Goal: Task Accomplishment & Management: Complete application form

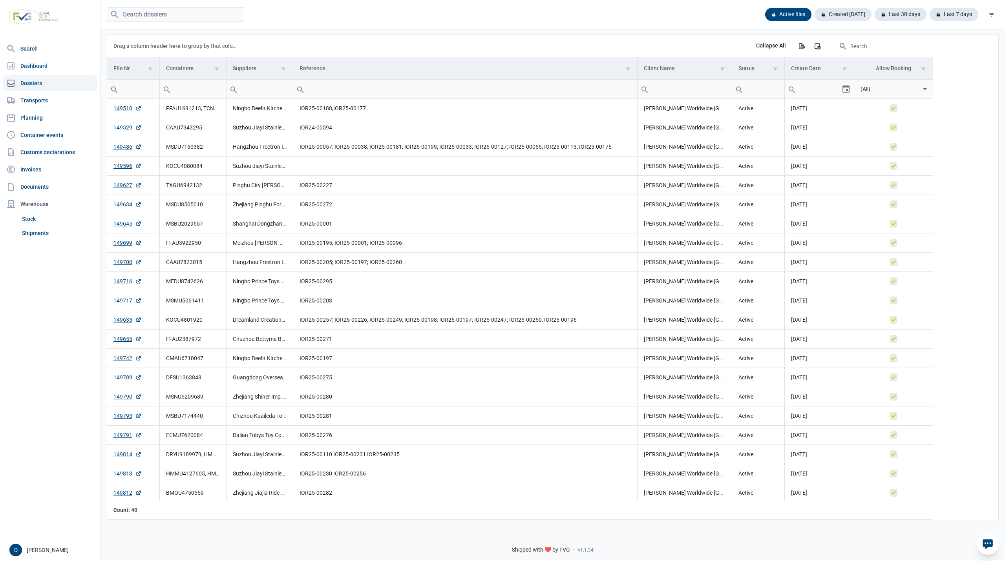
click at [198, 90] on input "Filter cell" at bounding box center [193, 89] width 66 height 19
paste input "MSBU7174440"
type input "MSBU7174440"
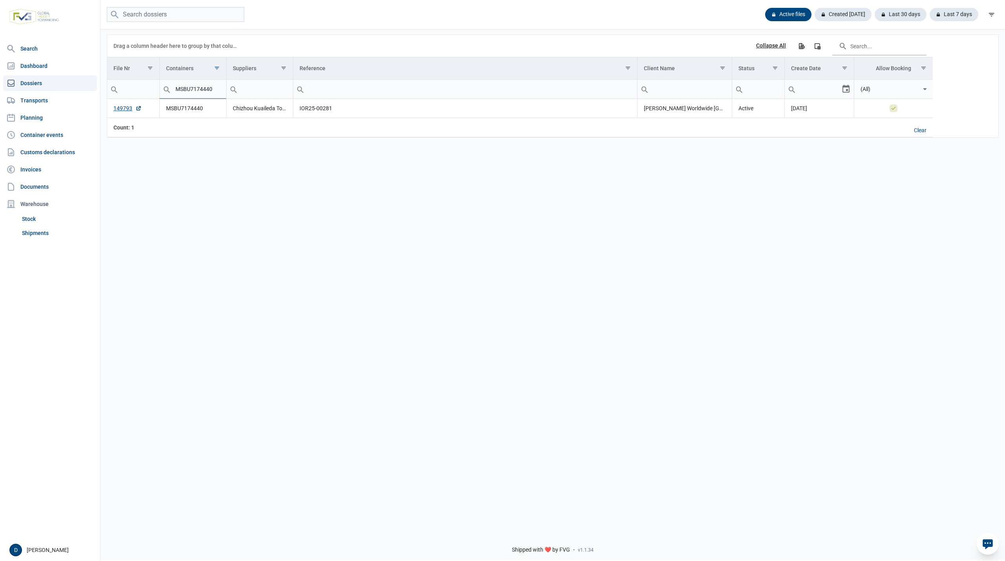
drag, startPoint x: 219, startPoint y: 90, endPoint x: 136, endPoint y: 93, distance: 83.3
click at [136, 93] on tr "Contains Does not contain Starts with Ends with Equals Does not equal Reset MSB…" at bounding box center [520, 89] width 826 height 19
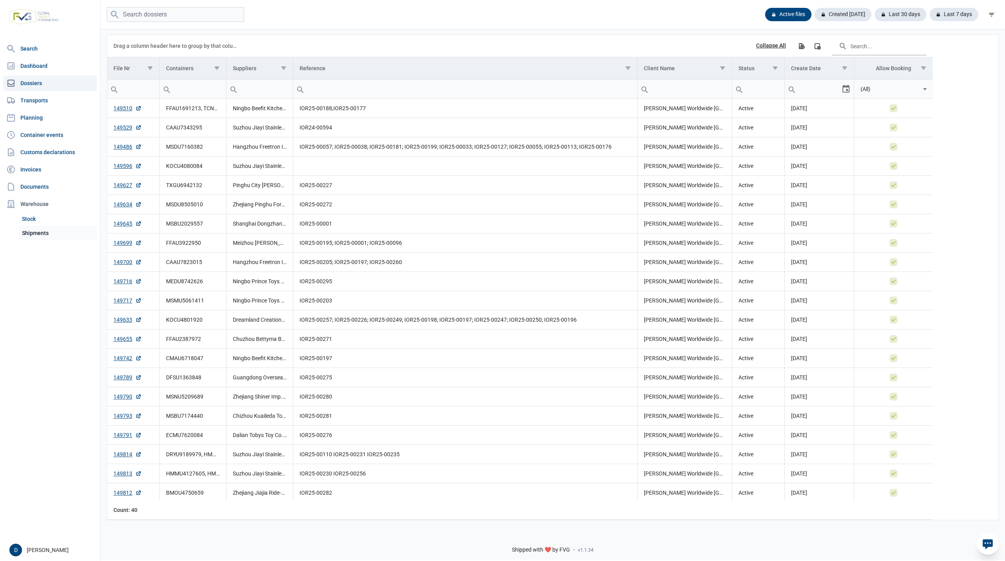
drag, startPoint x: 39, startPoint y: 231, endPoint x: 25, endPoint y: 236, distance: 15.0
click at [40, 231] on link "Shipments" at bounding box center [58, 233] width 78 height 14
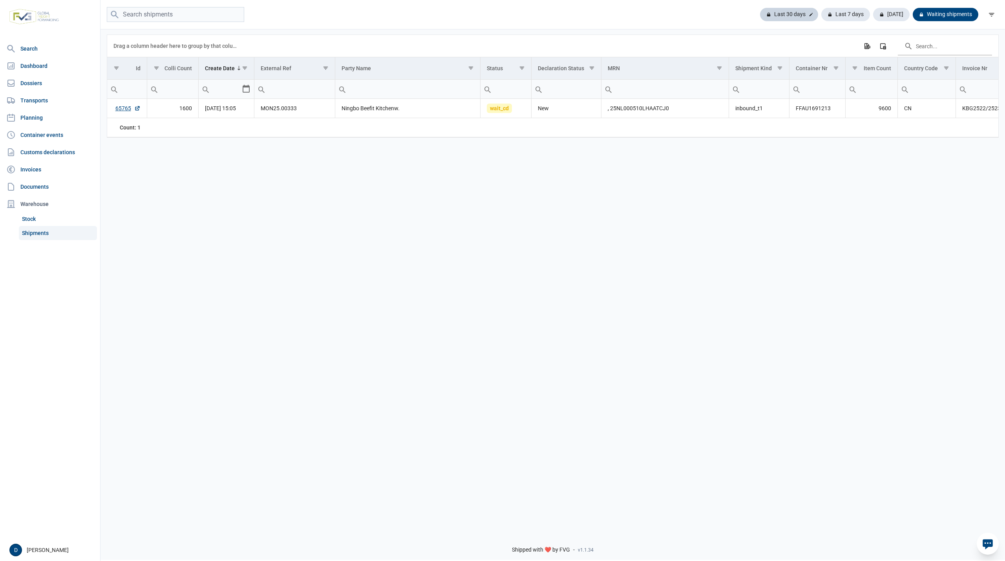
click at [792, 9] on div "Last 30 days" at bounding box center [789, 14] width 58 height 13
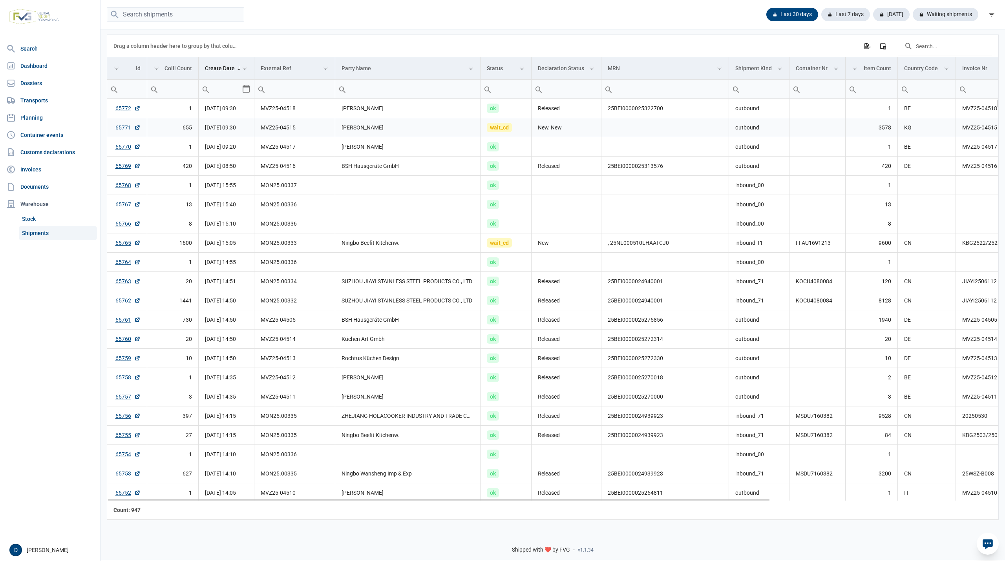
click at [122, 130] on link "65771" at bounding box center [127, 128] width 25 height 8
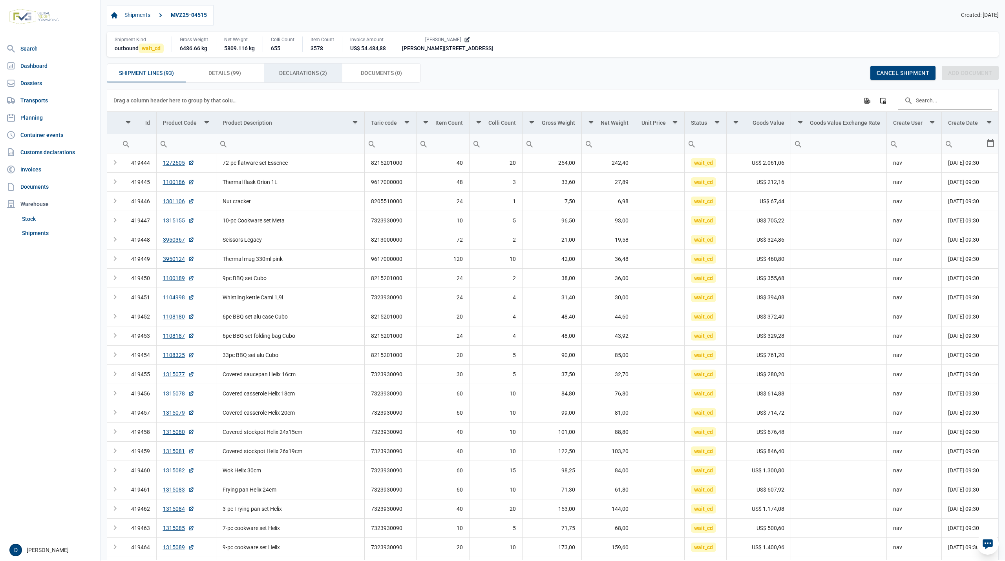
click at [291, 75] on span "Declarations (2) Declarations (2)" at bounding box center [303, 72] width 48 height 9
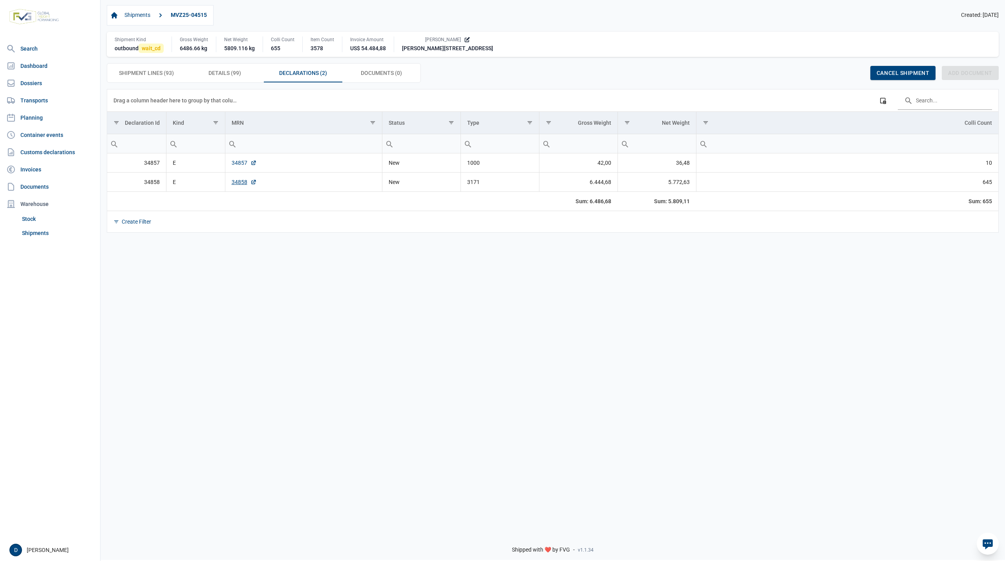
click at [239, 166] on link "34857" at bounding box center [244, 163] width 25 height 8
click at [236, 167] on link "34857" at bounding box center [244, 163] width 25 height 8
click at [236, 185] on link "34858" at bounding box center [244, 182] width 25 height 8
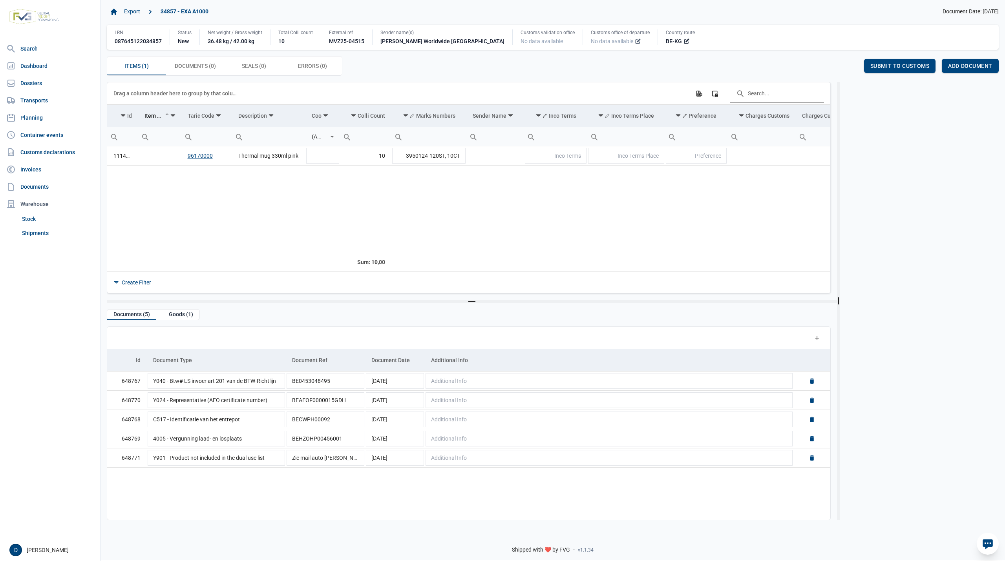
click at [635, 40] on icon at bounding box center [638, 41] width 6 height 6
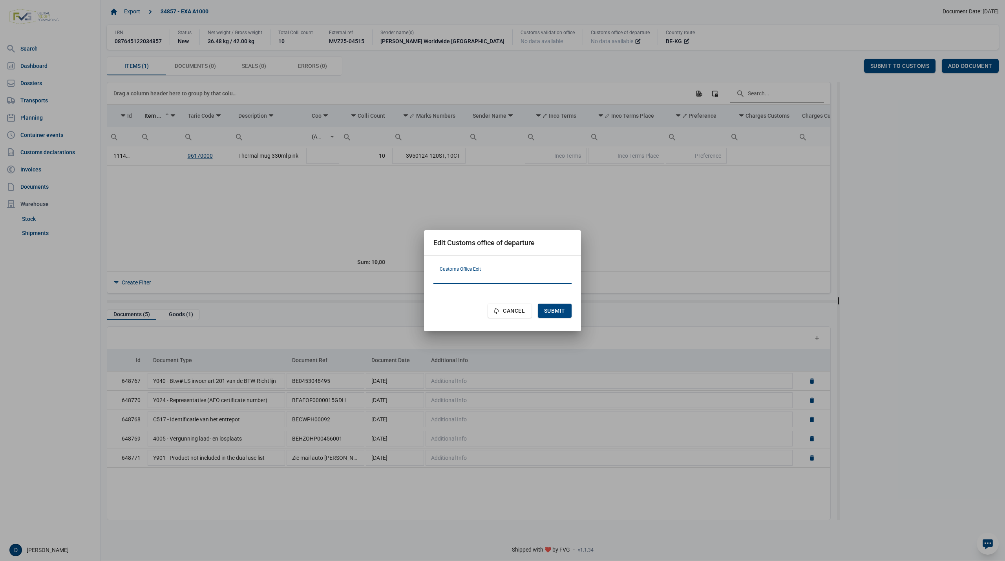
paste input "LV000731"
type input "LV000731"
click at [556, 311] on span "Submit" at bounding box center [554, 311] width 21 height 6
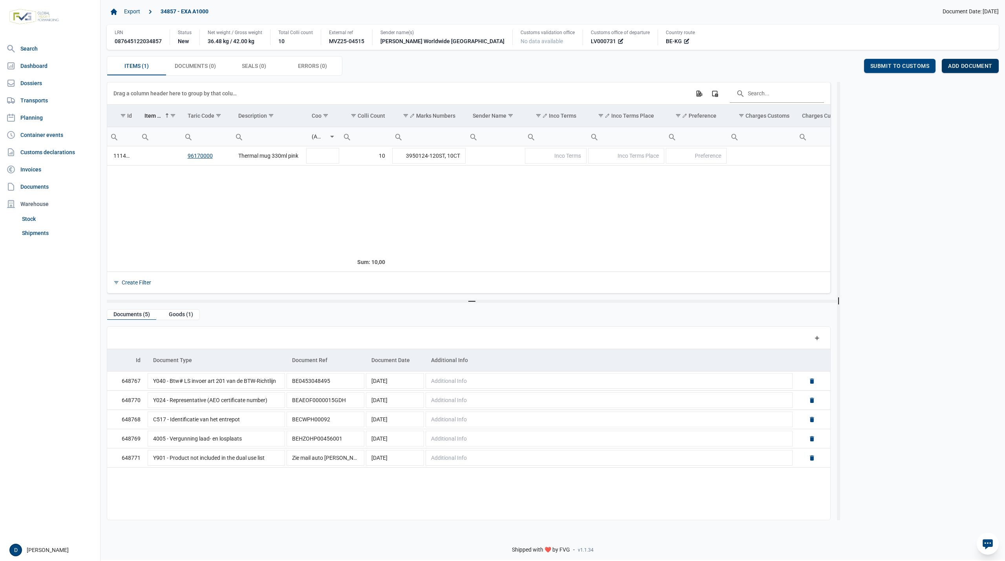
click at [965, 63] on div "Add document" at bounding box center [970, 66] width 57 height 14
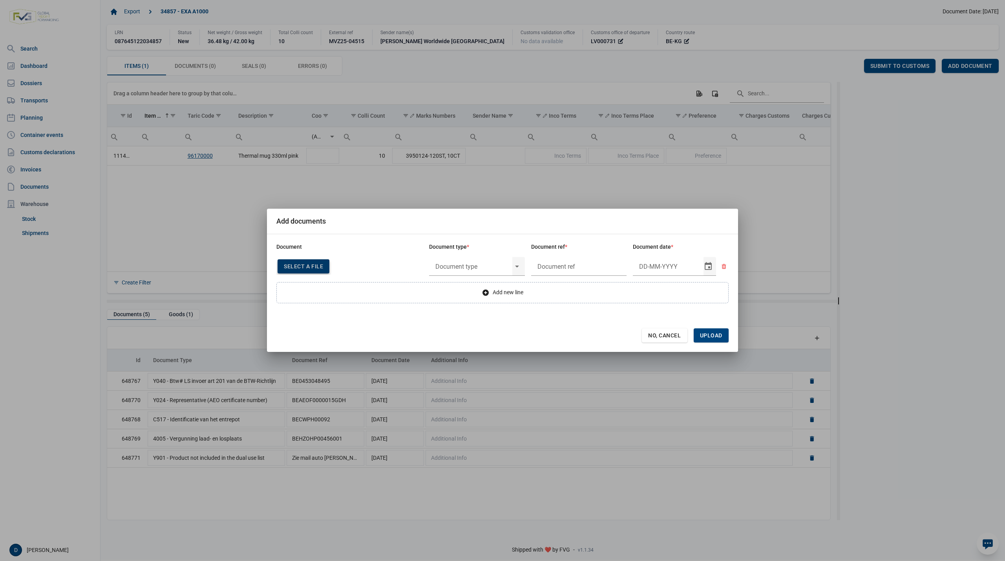
click at [305, 266] on span "Select a file" at bounding box center [303, 266] width 39 height 6
type input "Invoice VFA25-04517"
click at [484, 265] on input "text" at bounding box center [470, 266] width 83 height 20
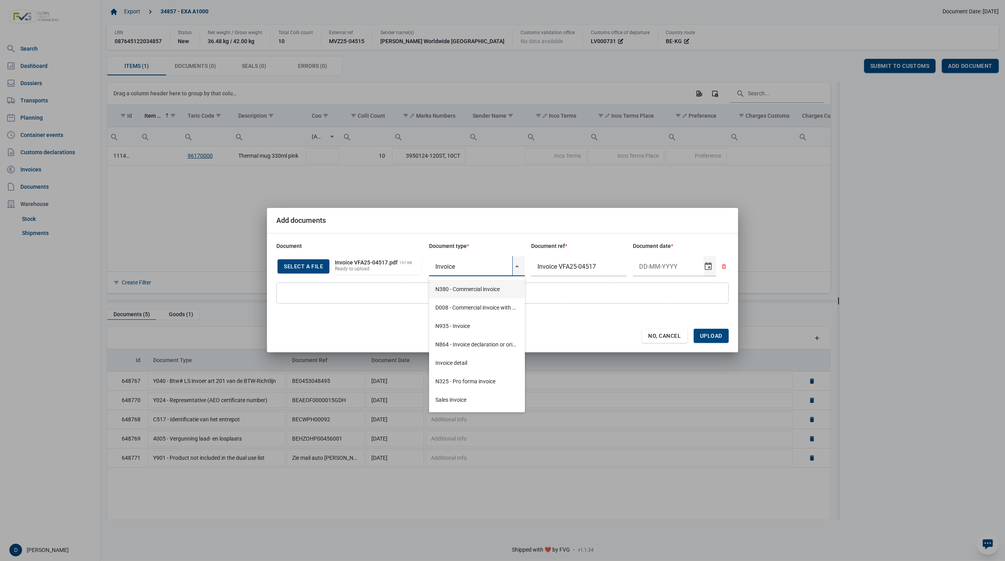
type input "Invoice"
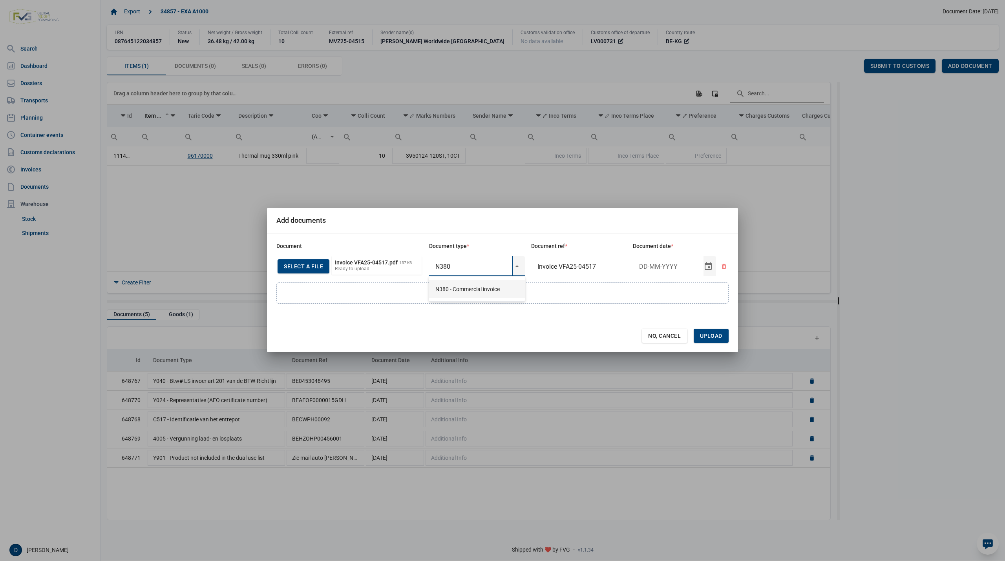
click at [452, 296] on div "N380 - Commercial invoice" at bounding box center [477, 289] width 96 height 18
type input "N380 - Commercial invoice"
type input "27-8-2025"
click at [718, 334] on span "Upload" at bounding box center [711, 336] width 22 height 6
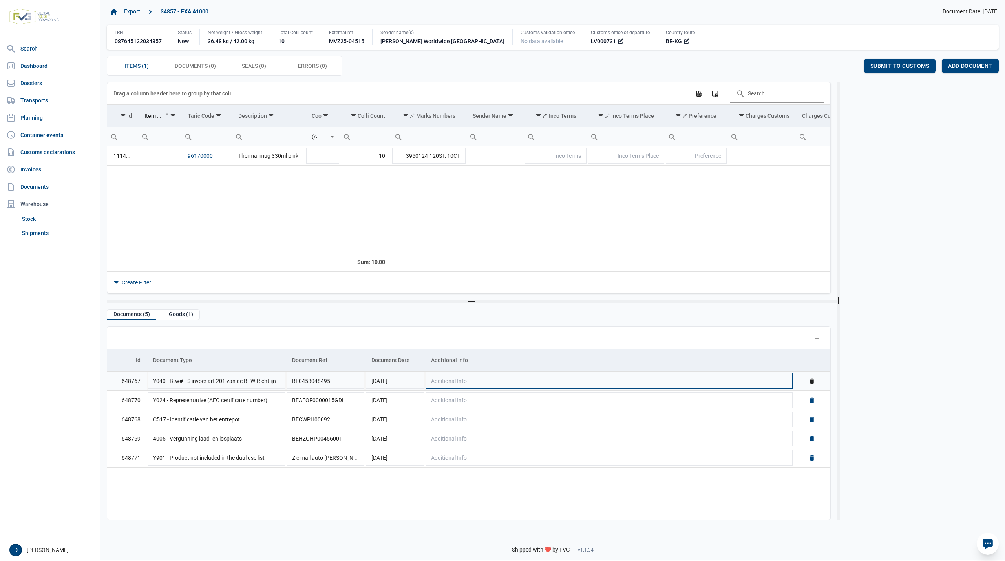
scroll to position [0, 0]
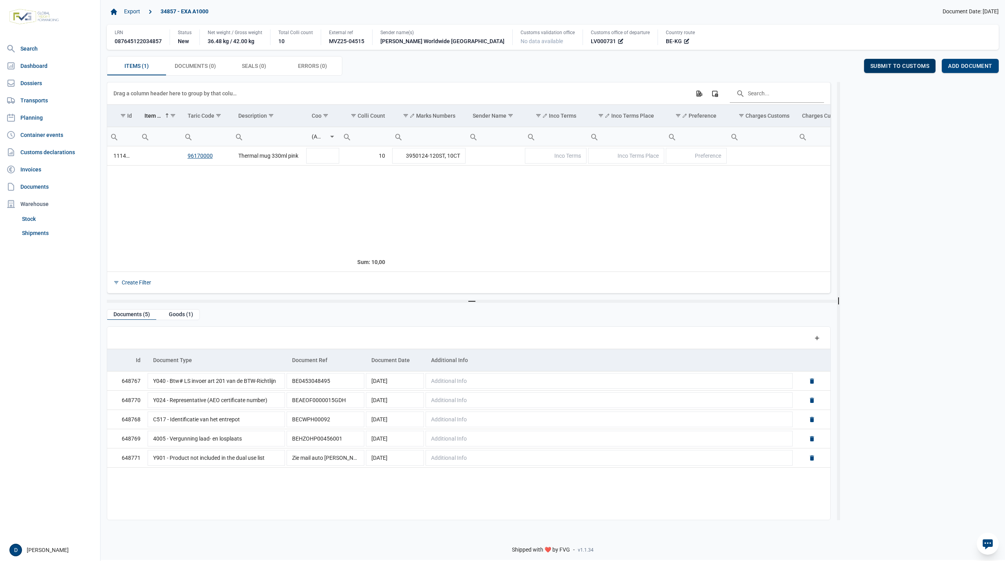
click at [919, 68] on span "Submit to customs" at bounding box center [899, 66] width 59 height 6
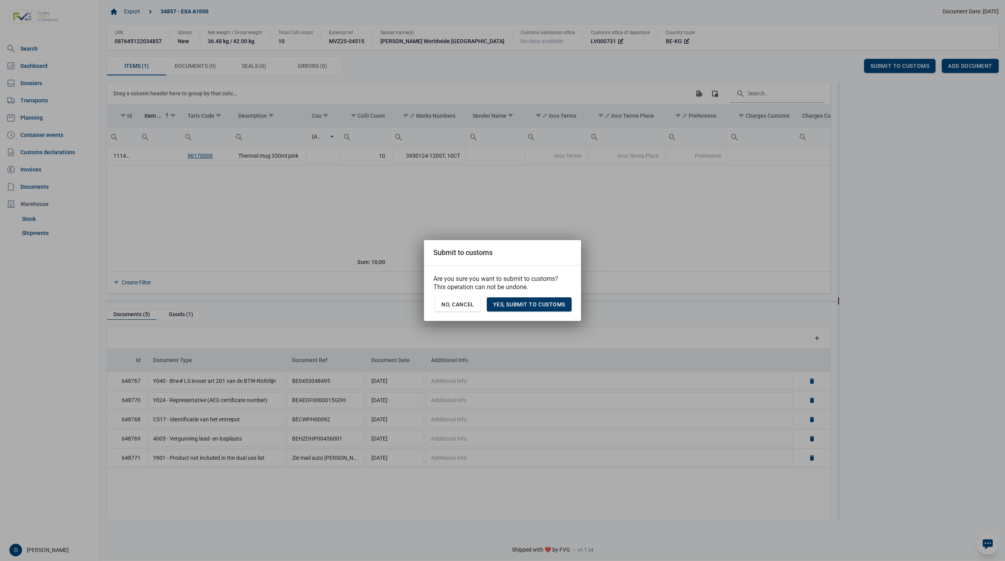
click at [537, 306] on span "Yes, Submit to customs" at bounding box center [529, 305] width 72 height 6
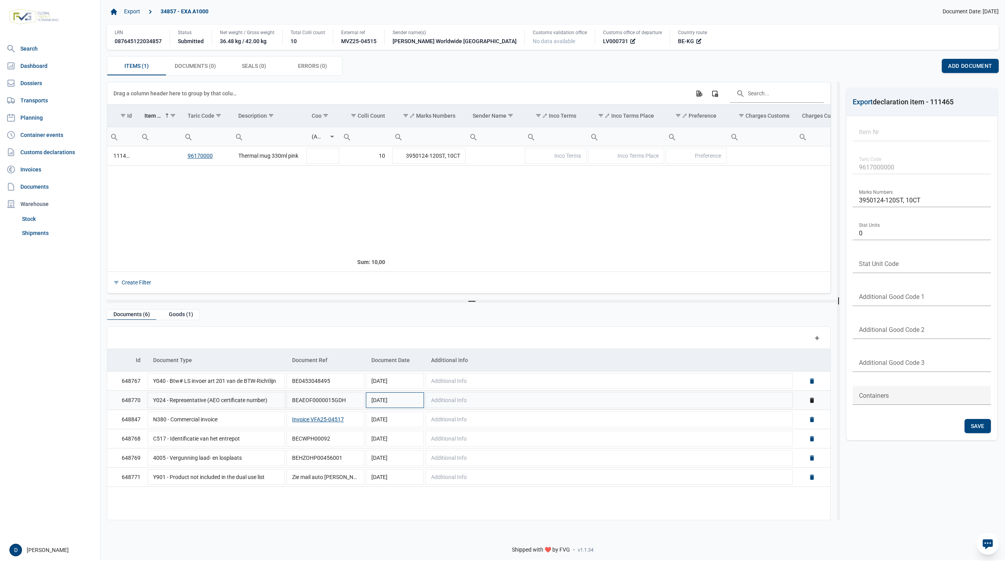
scroll to position [0, 0]
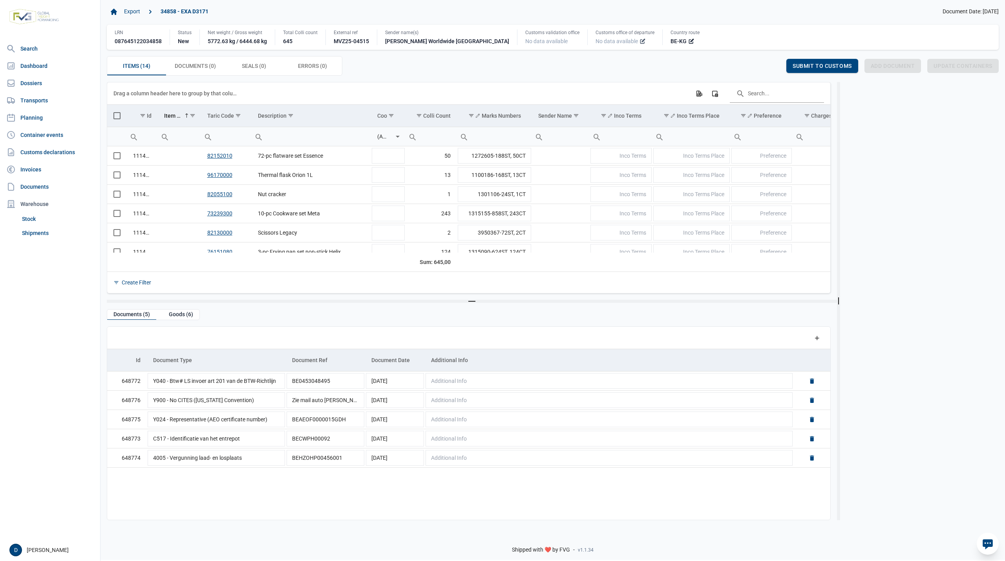
click at [642, 41] on icon at bounding box center [644, 41] width 4 height 4
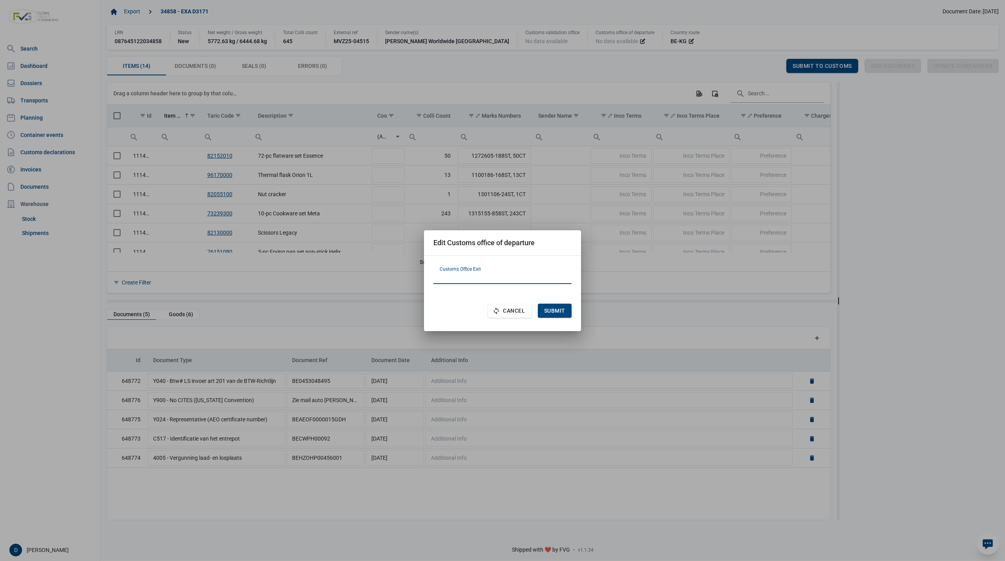
paste input "LV000731"
type input "LV000731"
click at [552, 308] on span "Submit" at bounding box center [554, 311] width 21 height 6
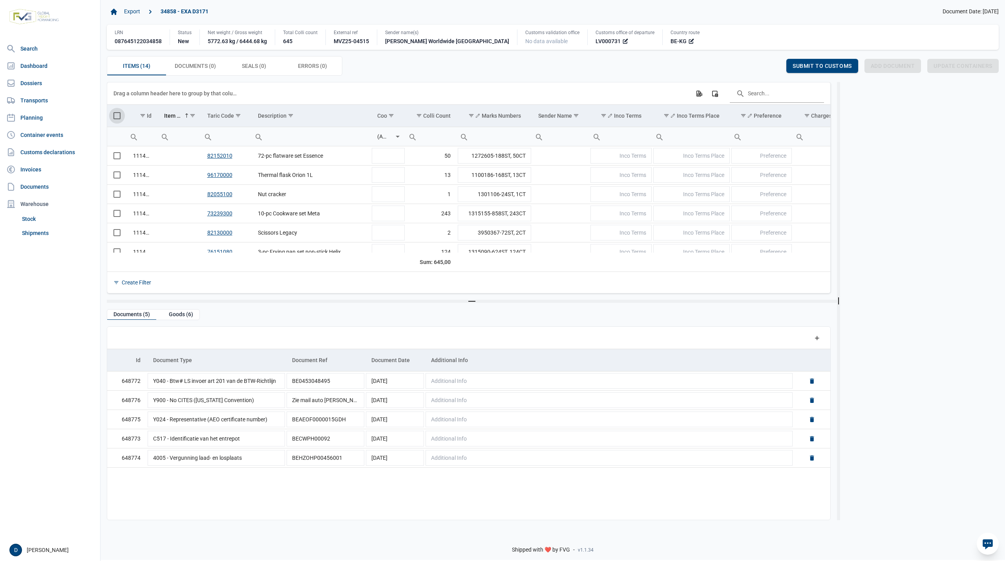
click at [116, 117] on span "Select all" at bounding box center [116, 115] width 7 height 7
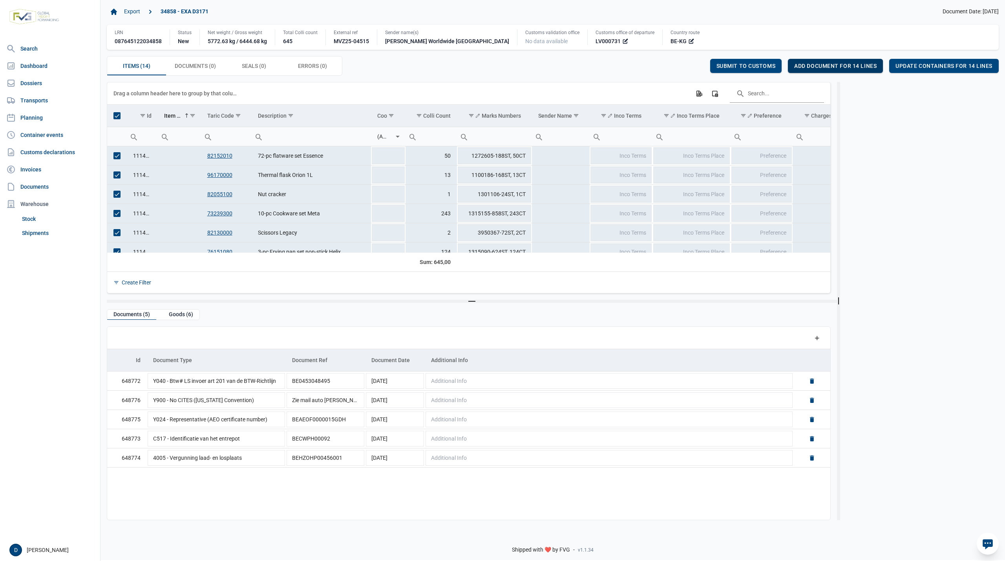
click at [825, 62] on div "Add document for 14 lines" at bounding box center [835, 66] width 95 height 14
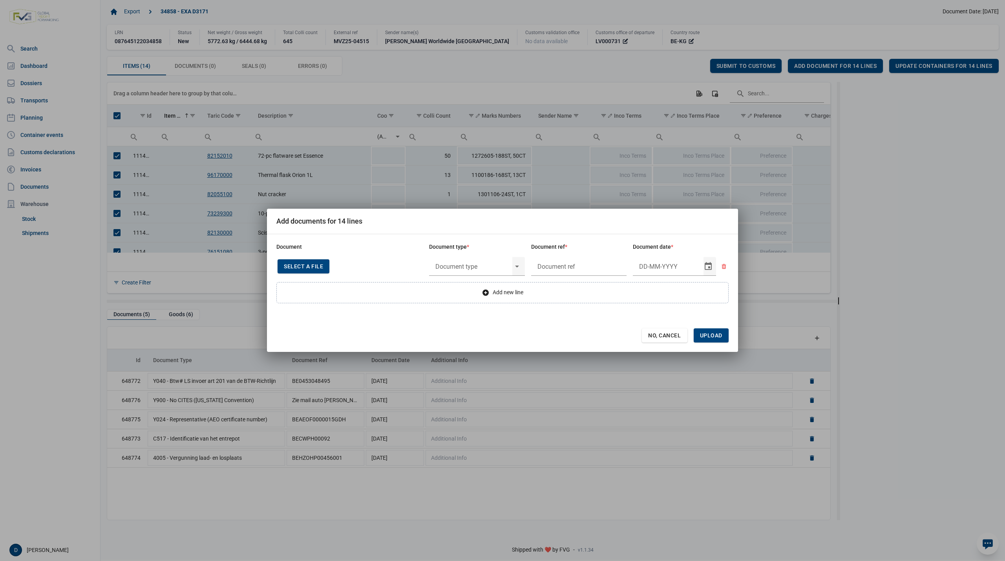
click at [315, 265] on span "Select a file" at bounding box center [303, 266] width 39 height 6
type input "Invoice VFA25-04517"
click at [475, 261] on input "text" at bounding box center [470, 266] width 83 height 20
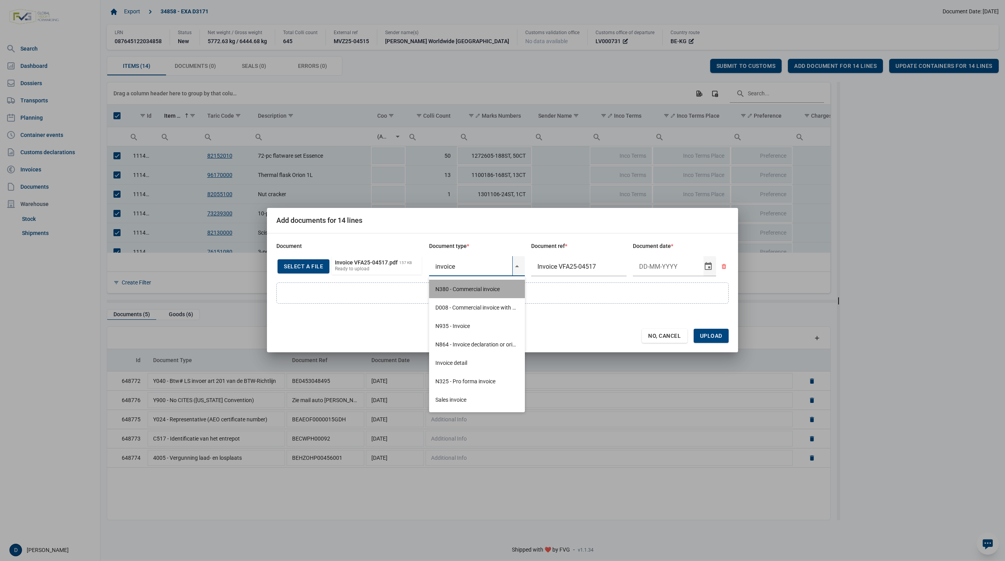
click at [458, 287] on div "N380 - Commercial invoice" at bounding box center [477, 289] width 96 height 18
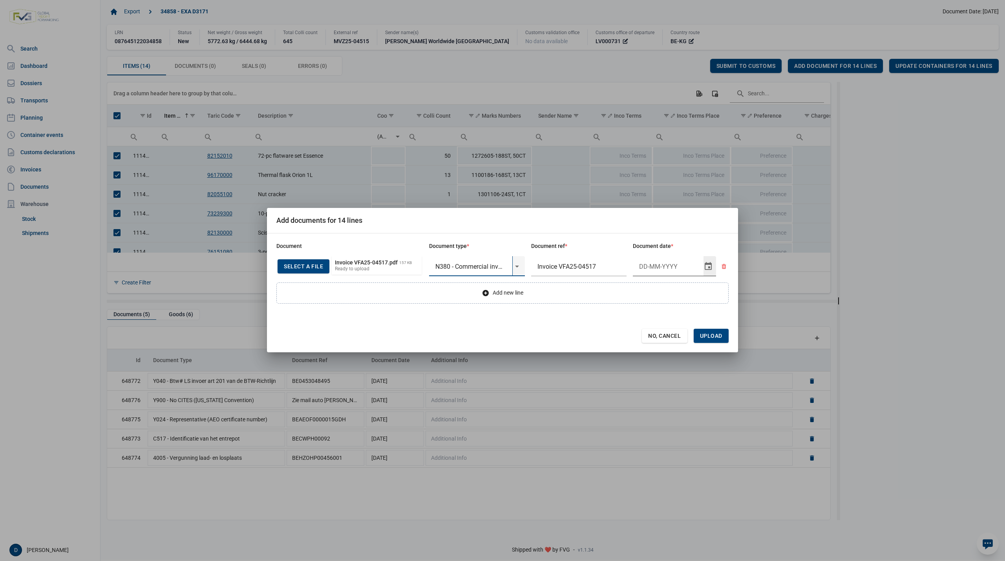
type input "N380 - Commercial invoice"
click at [649, 266] on input "Document date" at bounding box center [668, 266] width 71 height 20
type input "27-8-2025"
click at [717, 334] on span "Upload" at bounding box center [711, 336] width 22 height 6
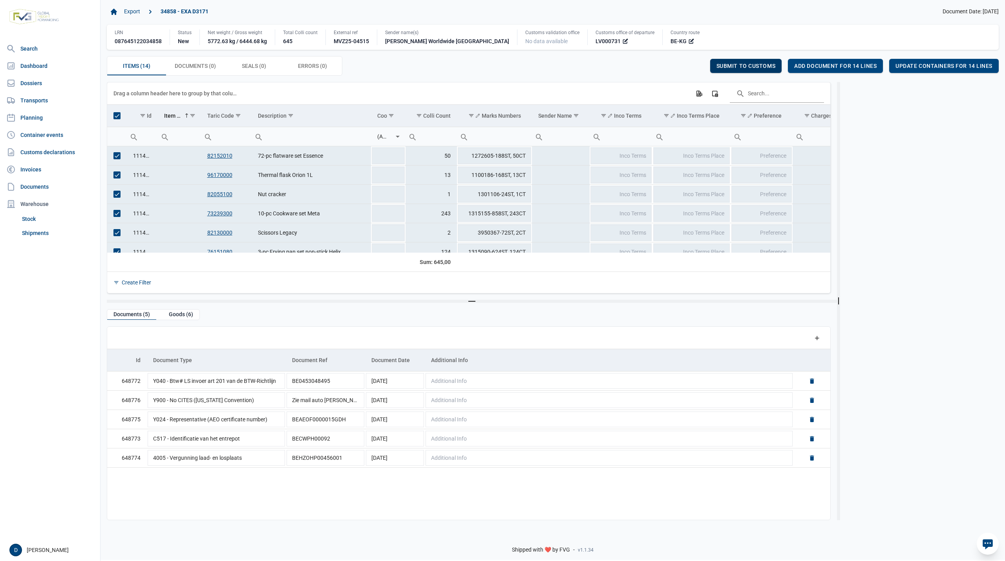
click at [755, 66] on span "Submit to customs" at bounding box center [746, 66] width 59 height 6
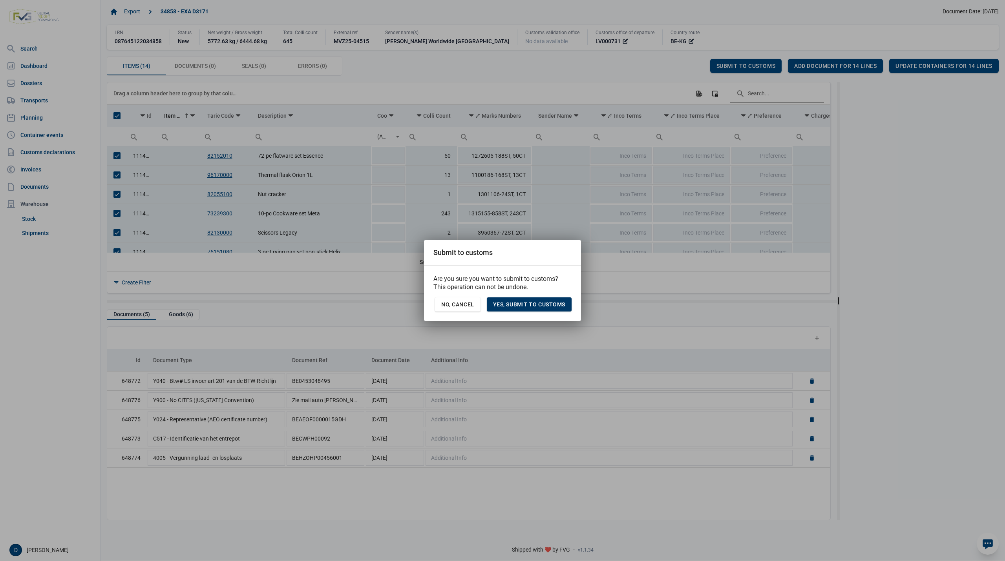
click at [549, 306] on span "Yes, Submit to customs" at bounding box center [529, 305] width 72 height 6
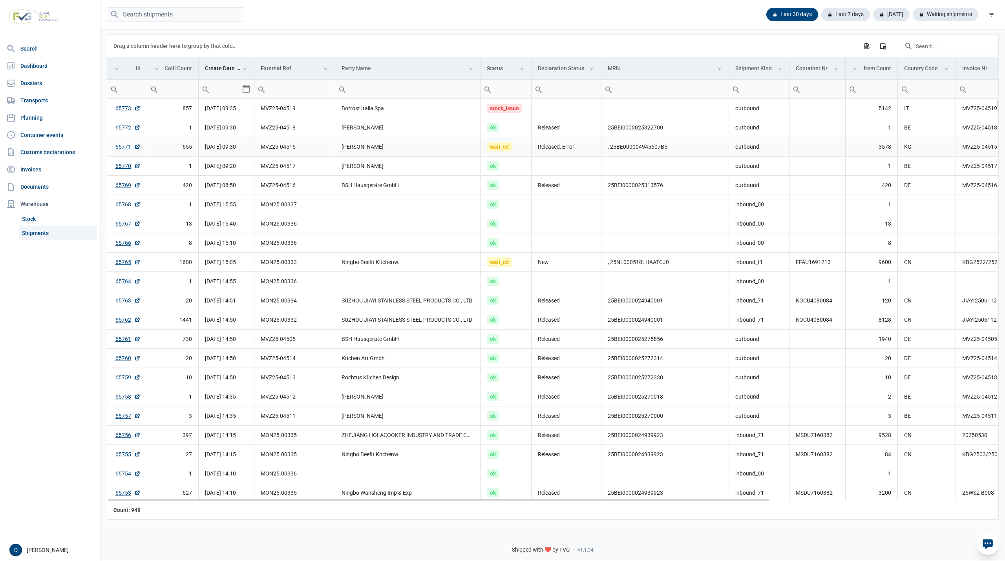
click at [118, 148] on link "65771" at bounding box center [127, 147] width 25 height 8
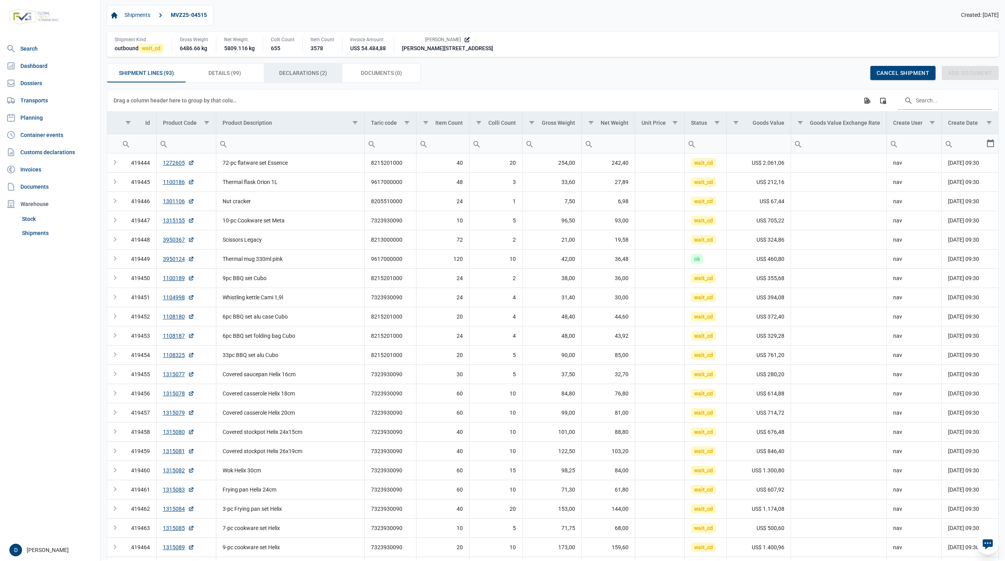
drag, startPoint x: 283, startPoint y: 74, endPoint x: 403, endPoint y: 162, distance: 148.6
click at [283, 75] on span "Declarations (2) Declarations (2)" at bounding box center [303, 72] width 48 height 9
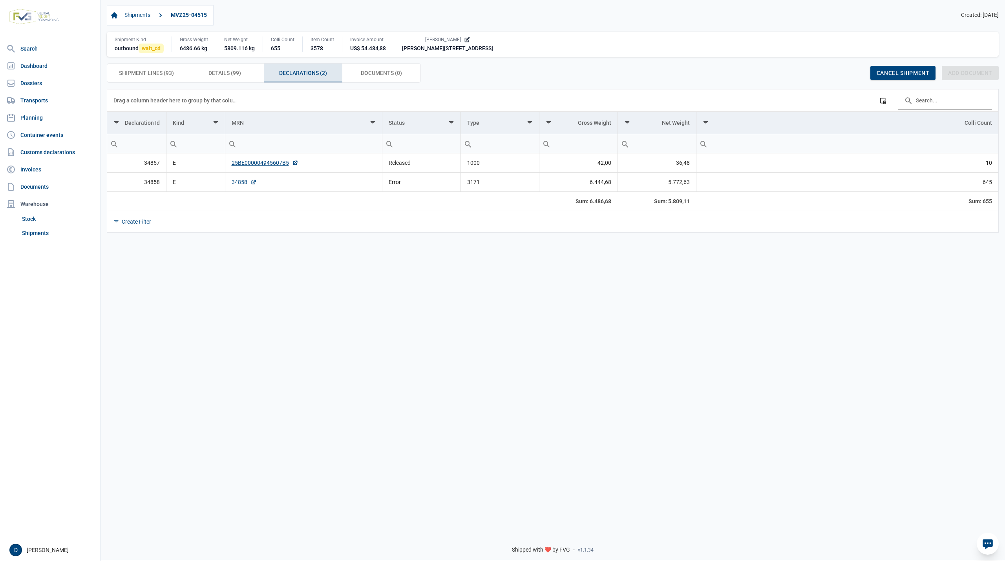
click at [238, 186] on link "34858" at bounding box center [244, 182] width 25 height 8
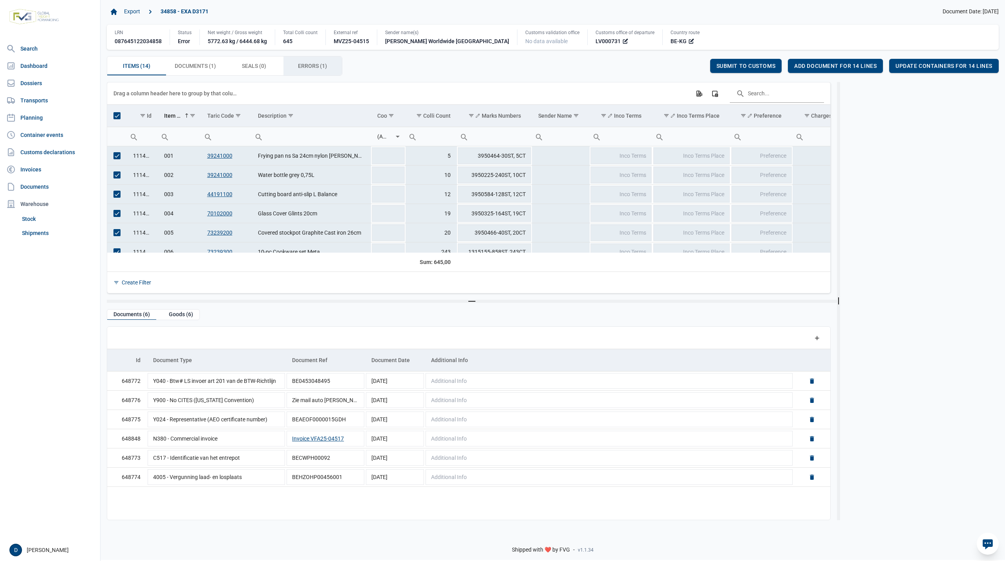
click at [310, 69] on span "Errors (1) Errors (1)" at bounding box center [312, 65] width 29 height 9
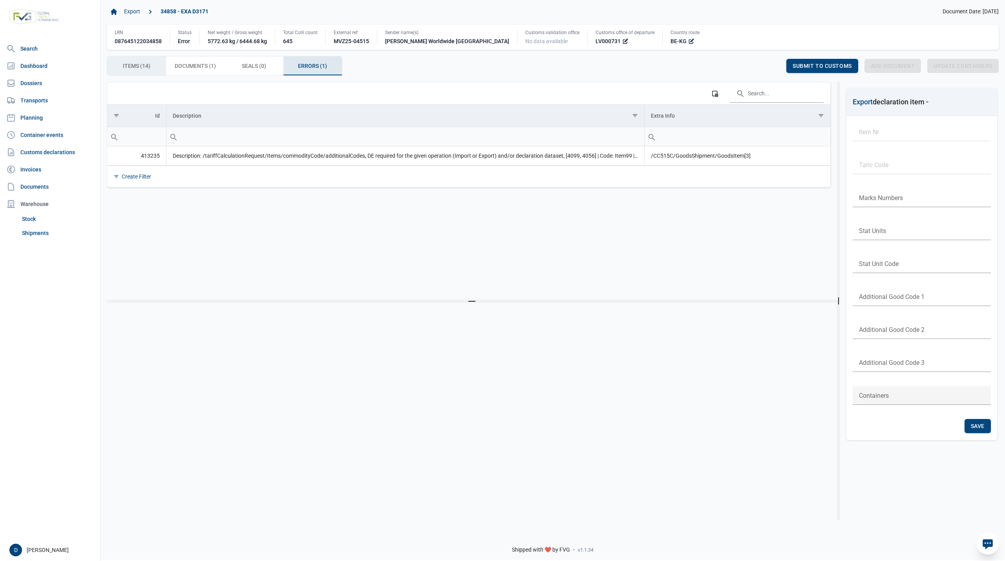
click at [138, 62] on span "Items (14) Items (14)" at bounding box center [136, 65] width 27 height 9
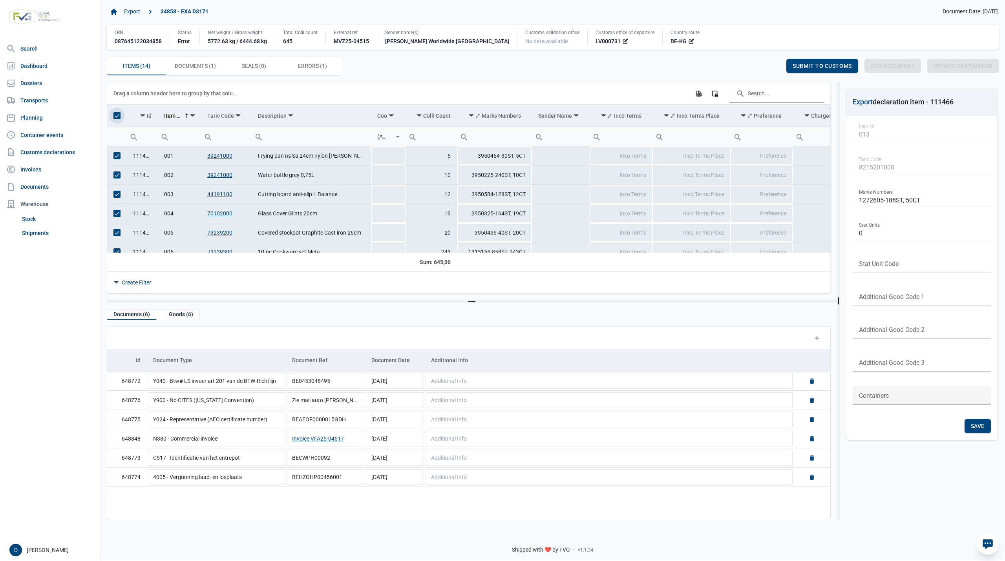
click at [118, 119] on span "Select all" at bounding box center [116, 115] width 7 height 7
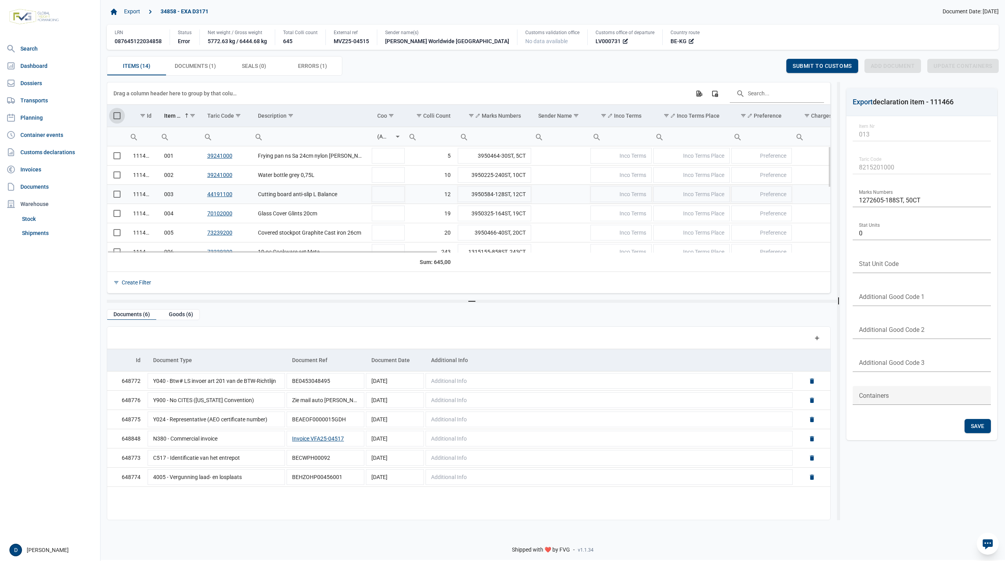
click at [115, 197] on span "Select row" at bounding box center [116, 194] width 7 height 7
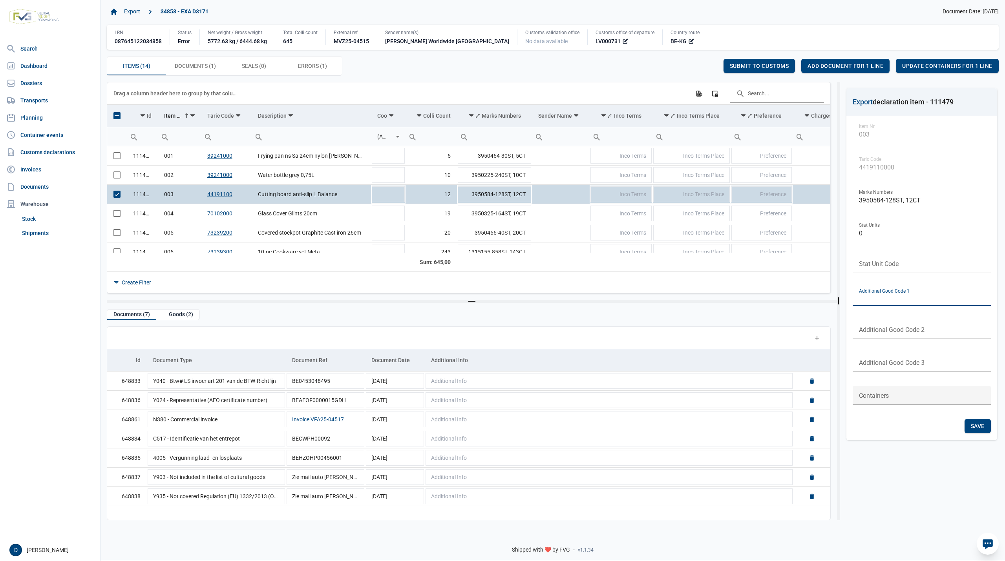
click at [883, 296] on input "text" at bounding box center [922, 296] width 138 height 19
type input "4099"
click at [977, 428] on span "Save" at bounding box center [978, 426] width 14 height 6
click at [758, 65] on span "Submit to customs" at bounding box center [759, 66] width 59 height 6
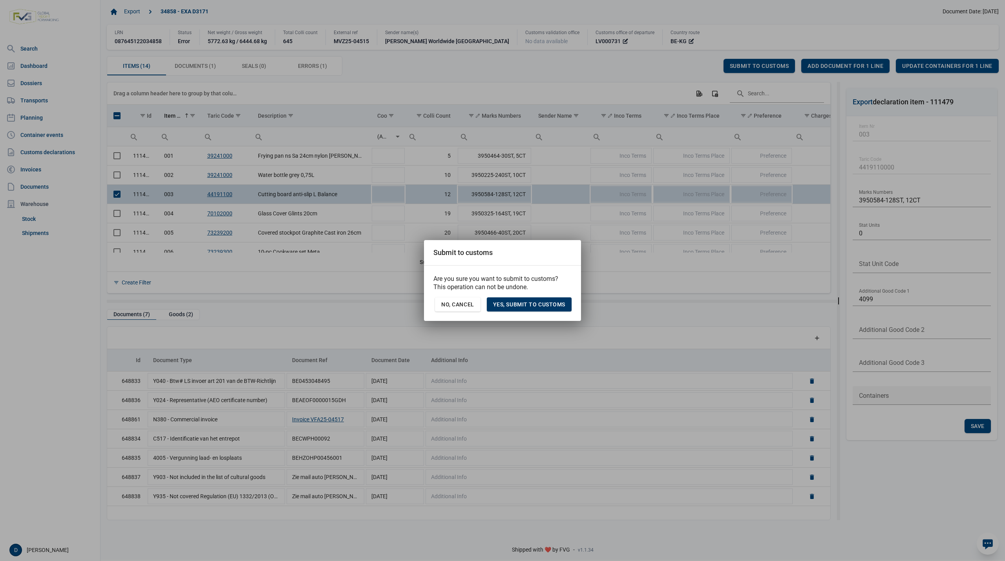
click at [558, 307] on span "Yes, Submit to customs" at bounding box center [529, 305] width 72 height 6
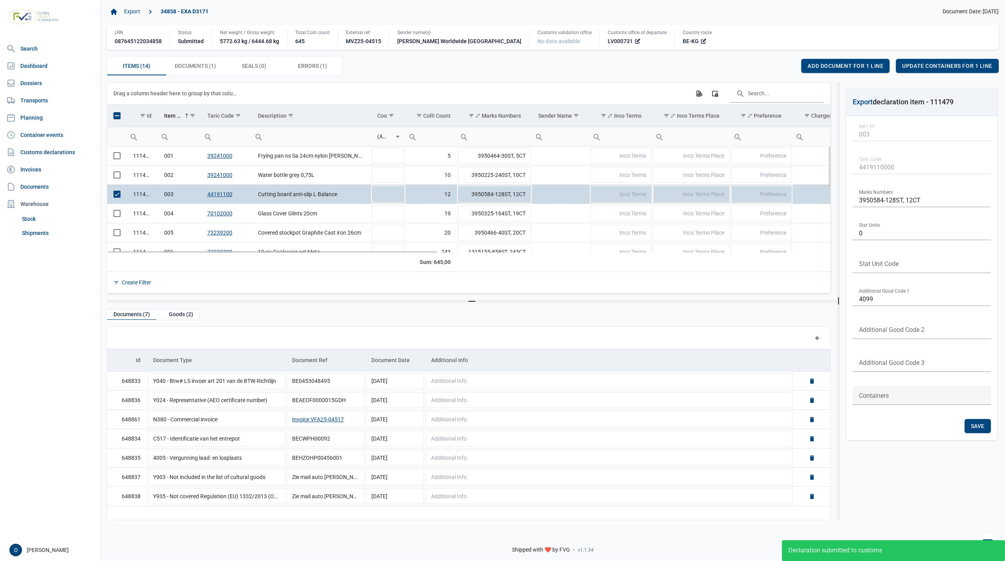
click at [115, 197] on span "Select row" at bounding box center [116, 194] width 7 height 7
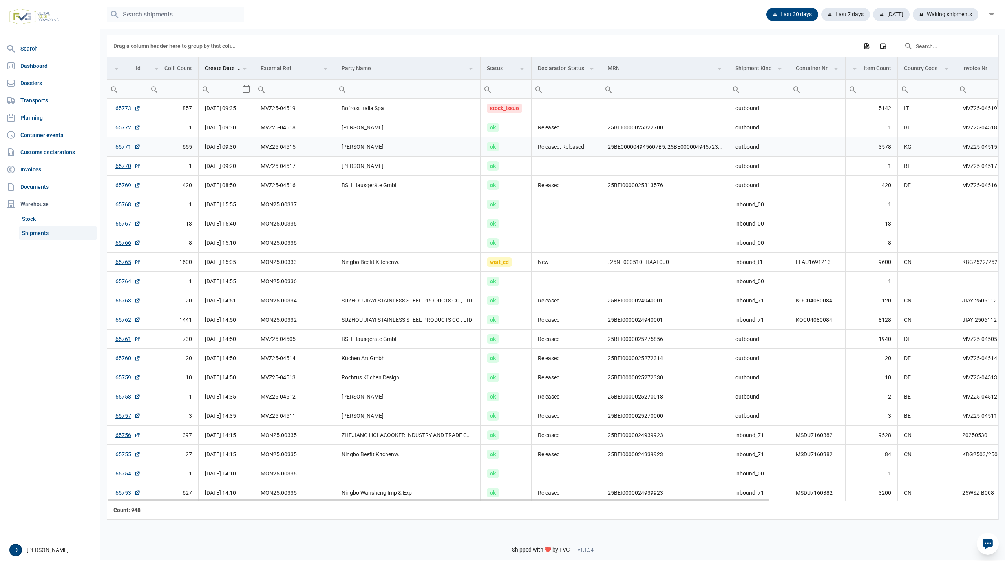
click at [119, 147] on link "65771" at bounding box center [127, 147] width 25 height 8
click at [168, 15] on input "search" at bounding box center [175, 14] width 137 height 15
paste input "mvz25-04516"
type input "mvz25-04516"
click at [119, 109] on link "65773" at bounding box center [127, 108] width 25 height 8
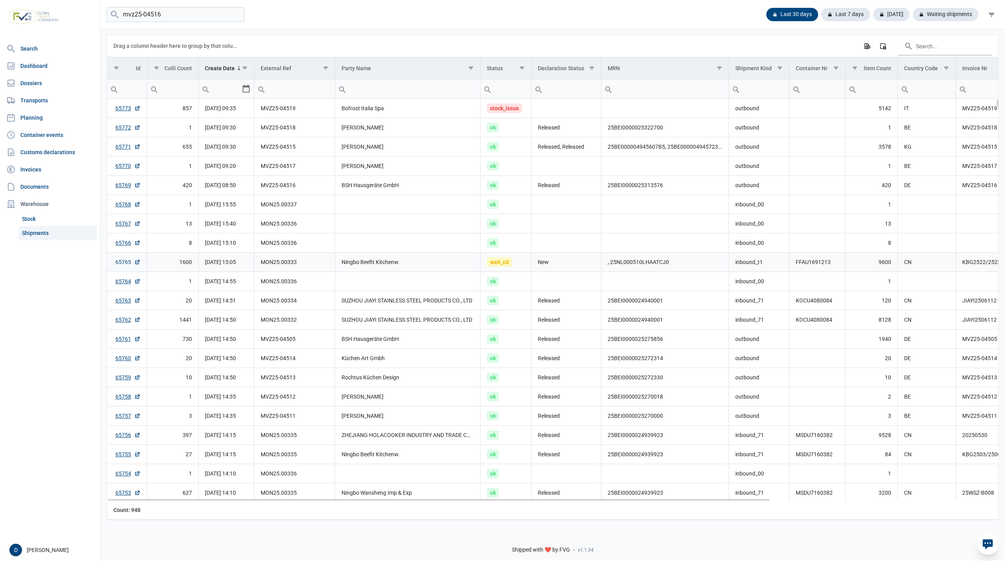
click at [122, 263] on link "65765" at bounding box center [127, 262] width 25 height 8
click at [124, 110] on link "65773" at bounding box center [127, 108] width 25 height 8
click at [124, 265] on link "65765" at bounding box center [127, 262] width 25 height 8
click at [527, 18] on div "mvz25-04516 Last 30 days Last 7 days Today Waiting shipments" at bounding box center [553, 14] width 905 height 15
click at [118, 264] on link "65765" at bounding box center [127, 262] width 25 height 8
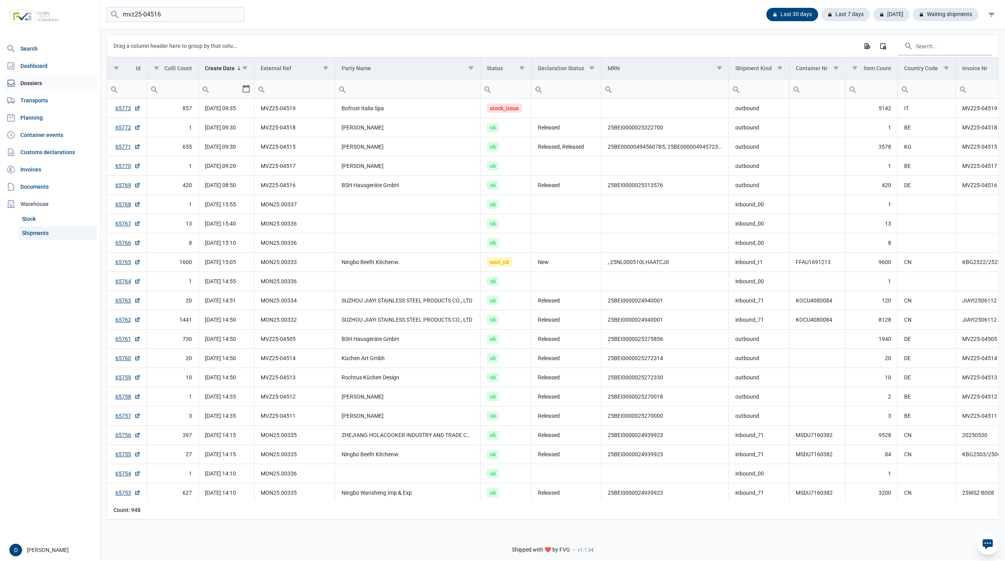
click at [34, 83] on link "Dossiers" at bounding box center [50, 83] width 94 height 16
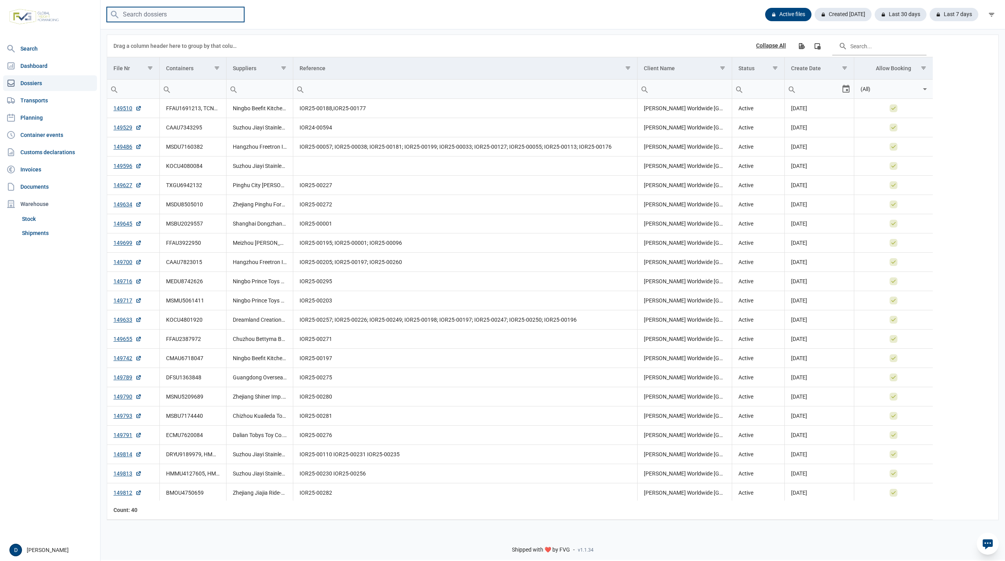
click at [172, 16] on input "search" at bounding box center [175, 14] width 137 height 15
paste input "MEDU8742626"
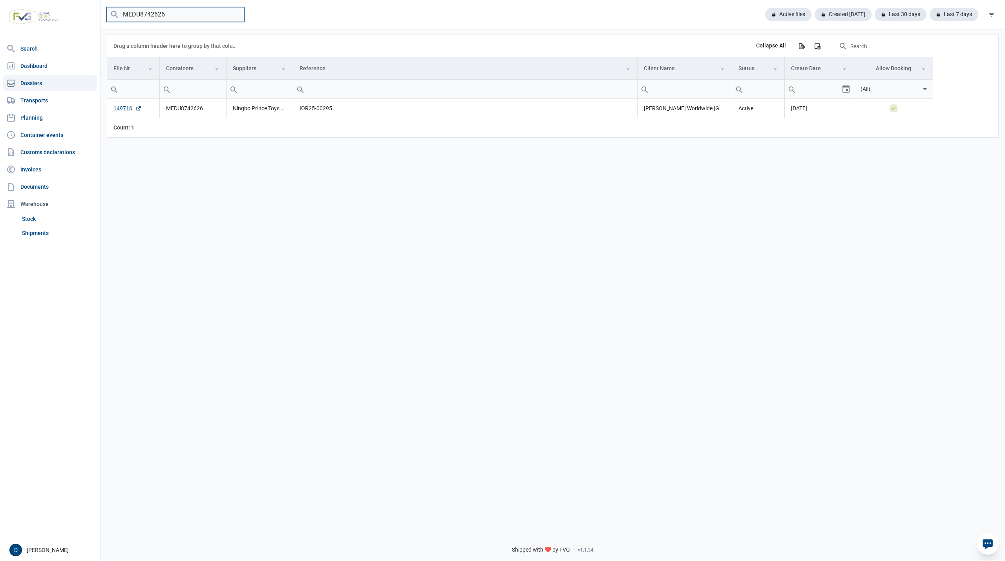
click at [192, 16] on input "MEDU8742626" at bounding box center [175, 14] width 137 height 15
drag, startPoint x: 188, startPoint y: 15, endPoint x: 126, endPoint y: 21, distance: 62.4
click at [126, 20] on input "MEDU8742626" at bounding box center [175, 14] width 137 height 15
type input "M"
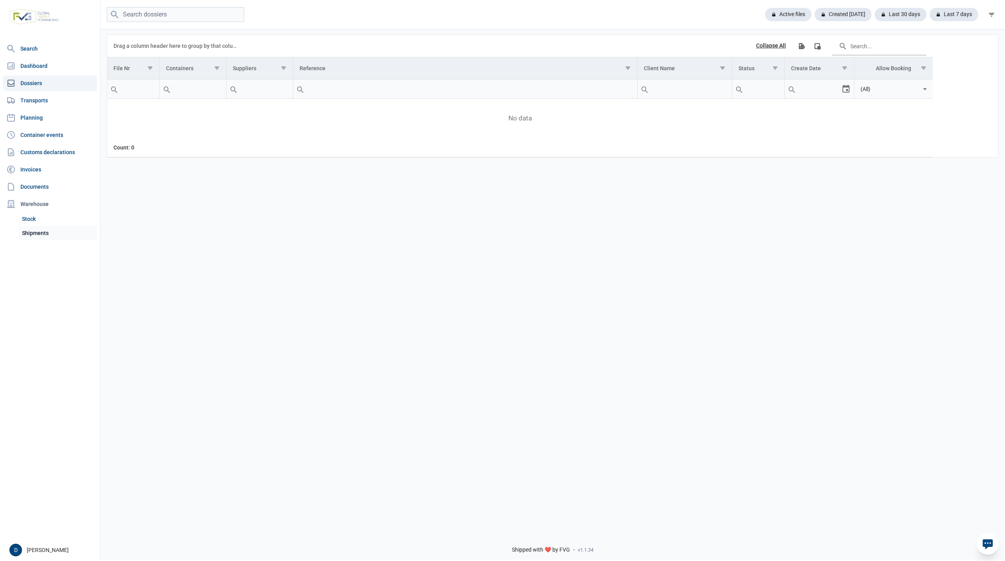
click at [38, 235] on link "Shipments" at bounding box center [58, 233] width 78 height 14
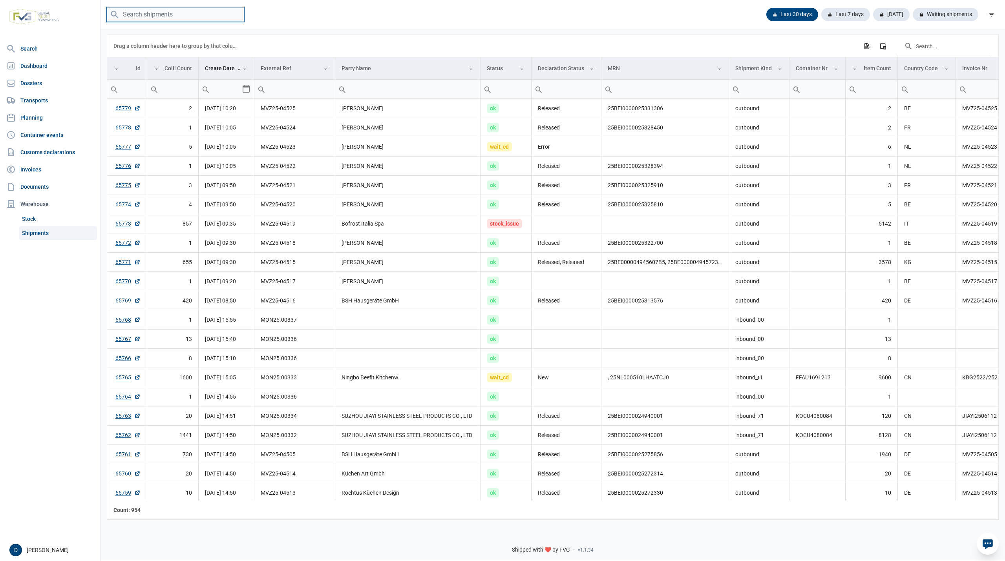
click at [141, 16] on input "search" at bounding box center [175, 14] width 137 height 15
type input "MSC America"
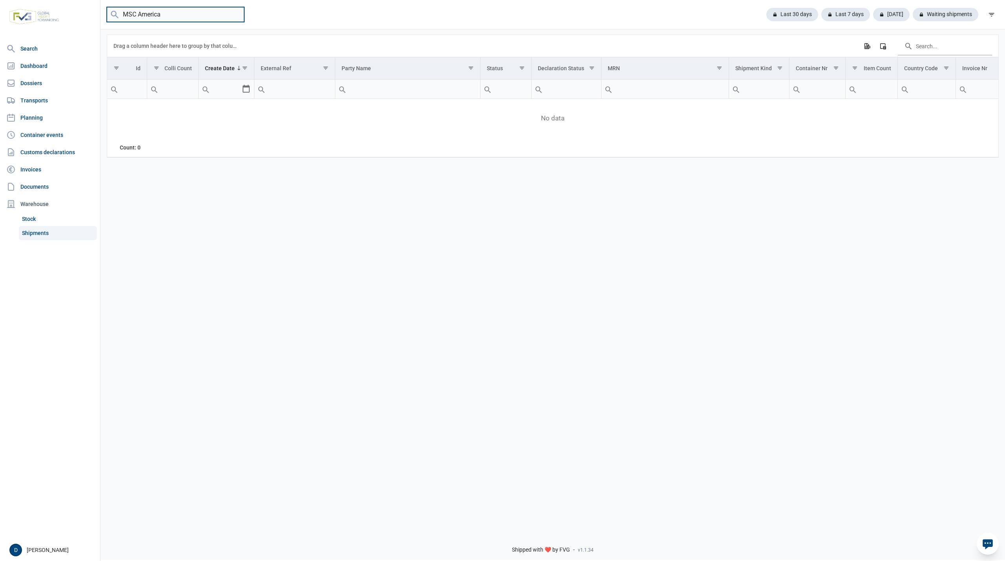
click at [236, 14] on input "MSC America" at bounding box center [175, 14] width 137 height 15
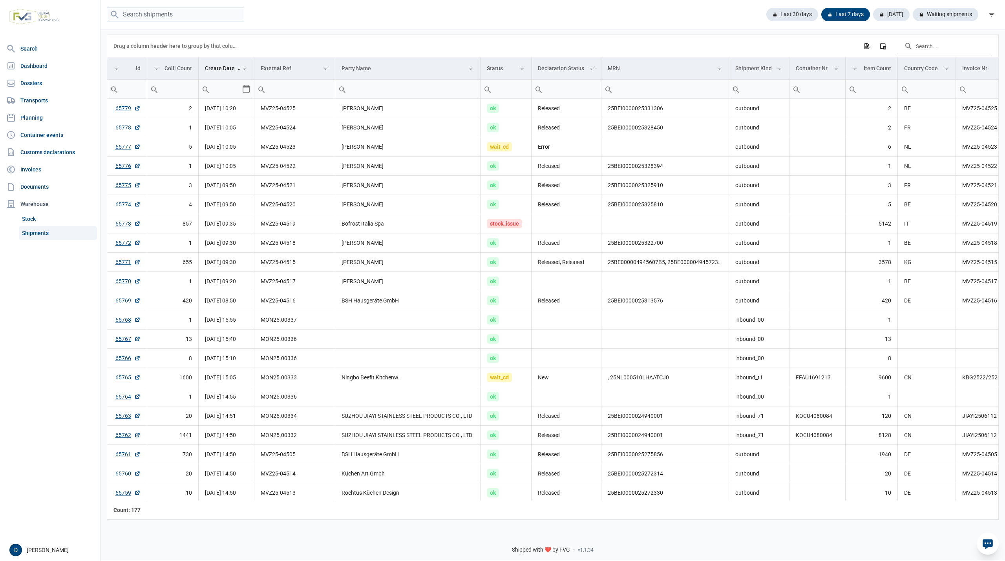
click at [29, 231] on link "Shipments" at bounding box center [58, 233] width 78 height 14
click at [52, 417] on nav "Search Dashboard Dossiers Transports Planning Container events Customs declarat…" at bounding box center [50, 290] width 100 height 499
click at [38, 84] on link "Dossiers" at bounding box center [50, 83] width 94 height 16
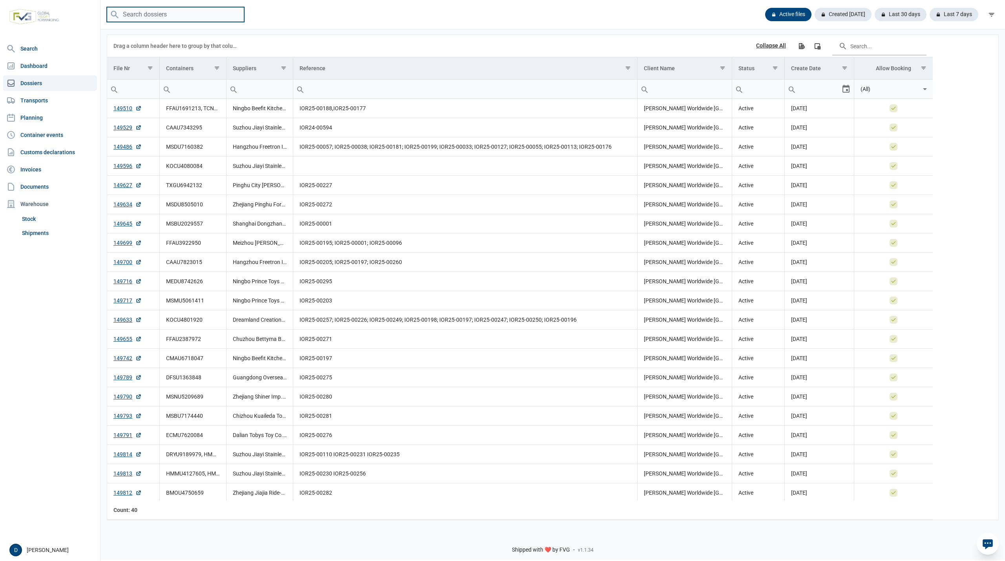
click at [192, 13] on input "search" at bounding box center [175, 14] width 137 height 15
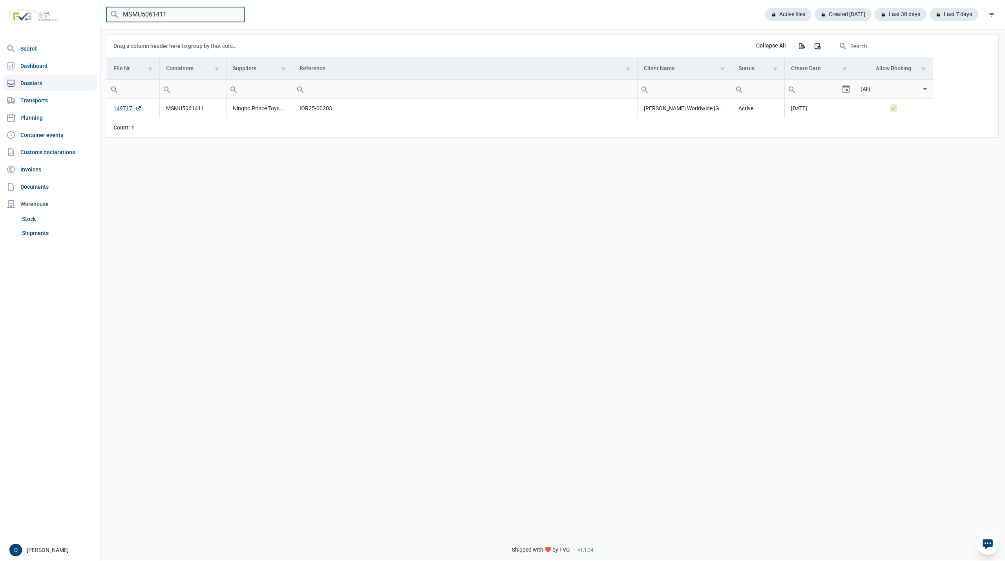
drag, startPoint x: 177, startPoint y: 15, endPoint x: 98, endPoint y: 21, distance: 79.6
click at [98, 21] on div "Search Dashboard Dossiers Transports Planning Container events Customs declarat…" at bounding box center [502, 279] width 1005 height 561
drag, startPoint x: 170, startPoint y: 9, endPoint x: 100, endPoint y: 11, distance: 70.3
click at [106, 13] on div "FFAU3922950 Active files Created today Last 30 days Last 7 days" at bounding box center [553, 14] width 905 height 15
click at [186, 15] on input "MSBU20295573" at bounding box center [175, 14] width 137 height 15
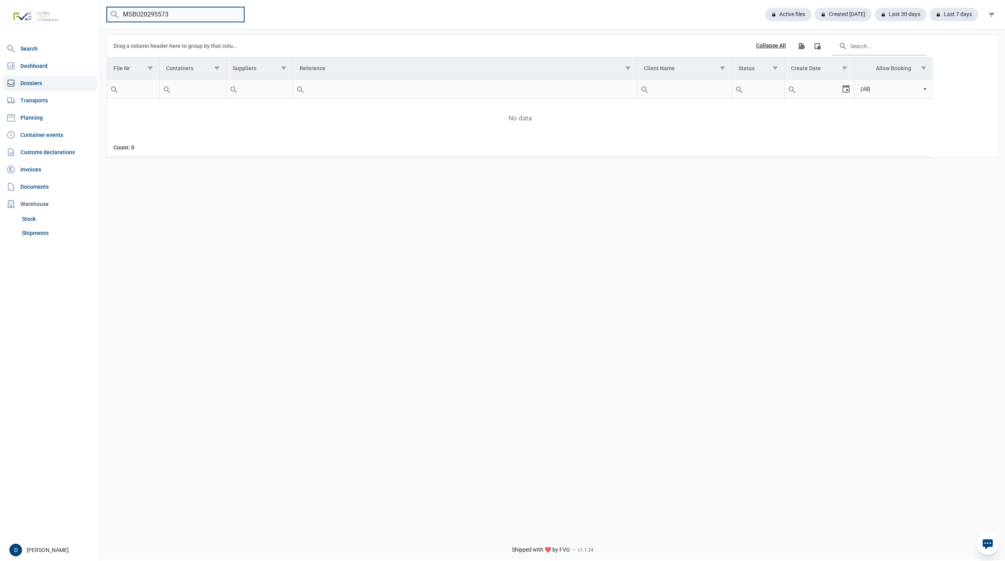
click at [181, 9] on input "MSBU20295573" at bounding box center [175, 14] width 137 height 15
drag, startPoint x: 168, startPoint y: 15, endPoint x: 108, endPoint y: 24, distance: 61.1
click at [108, 24] on div "MSBU2029557 Active files Created today Last 30 days Last 7 days" at bounding box center [553, 14] width 905 height 29
type input "DFSU1363848"
drag, startPoint x: 187, startPoint y: 13, endPoint x: 158, endPoint y: 37, distance: 37.7
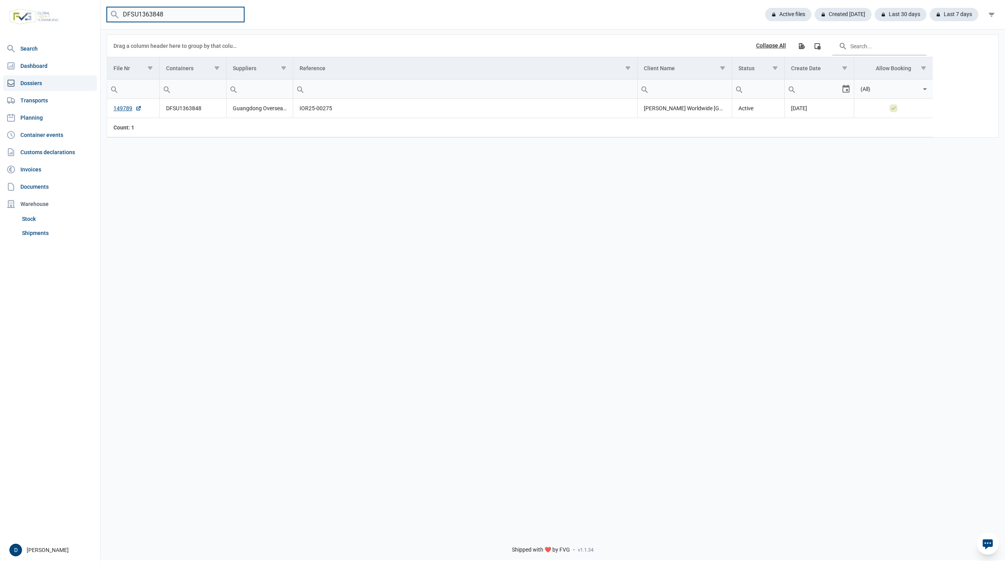
click at [159, 37] on div "DFSU1363848 Active files Created today Last 30 days Last 7 days Data grid with …" at bounding box center [553, 263] width 905 height 528
click at [168, 11] on input "DFSU1363848" at bounding box center [175, 14] width 137 height 15
drag, startPoint x: 168, startPoint y: 11, endPoint x: 116, endPoint y: 14, distance: 52.3
click at [116, 14] on menu "DFSU1363848" at bounding box center [175, 14] width 137 height 15
click at [35, 232] on link "Shipments" at bounding box center [58, 233] width 78 height 14
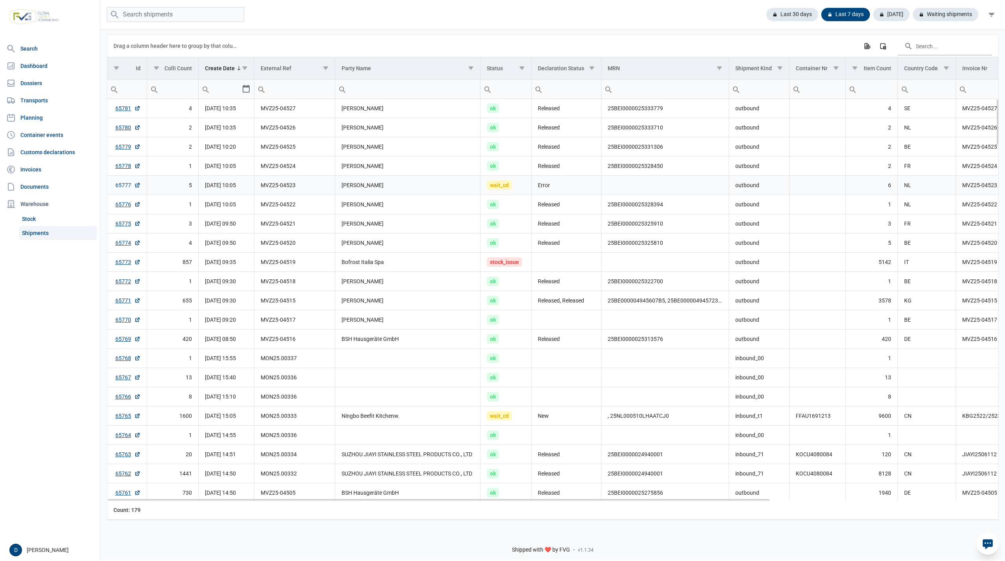
click at [117, 186] on link "65777" at bounding box center [127, 185] width 25 height 8
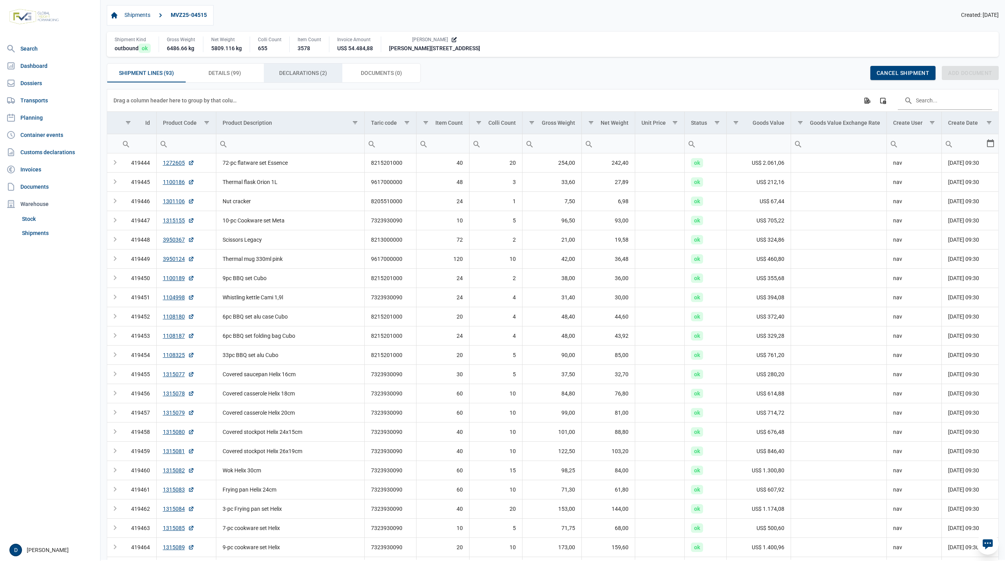
click at [285, 71] on span "Declarations (2) Declarations (2)" at bounding box center [303, 72] width 48 height 9
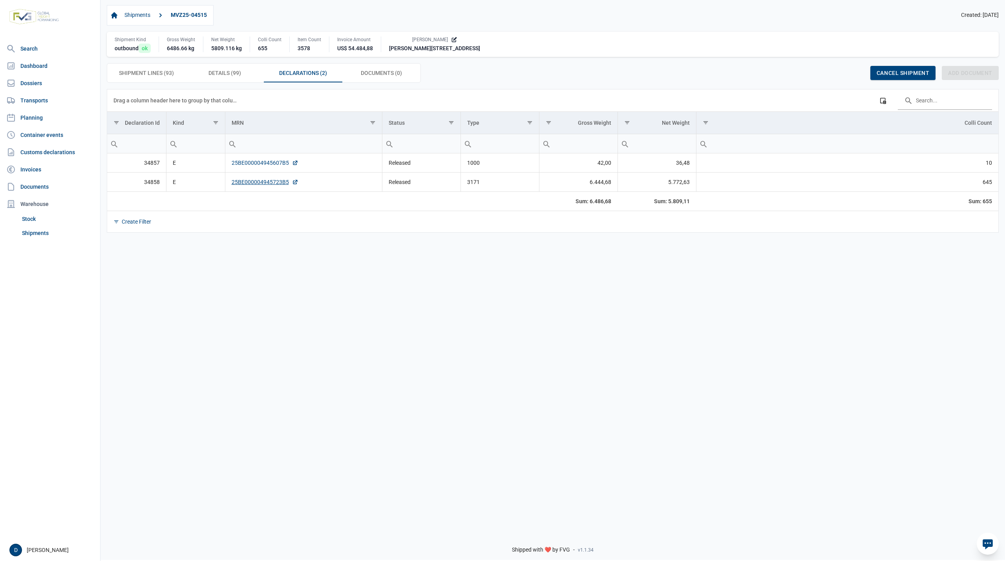
click at [256, 162] on link "25BE000004945607B5" at bounding box center [265, 163] width 67 height 8
click at [253, 183] on link "25BE000004945723B5" at bounding box center [265, 182] width 67 height 8
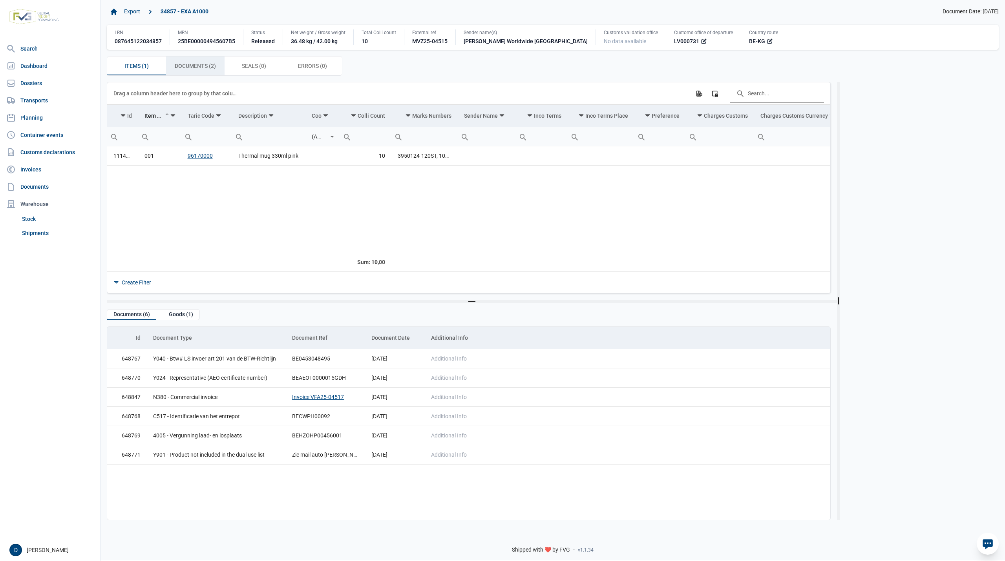
click at [197, 67] on span "Documents (2) Documents (2)" at bounding box center [195, 65] width 41 height 9
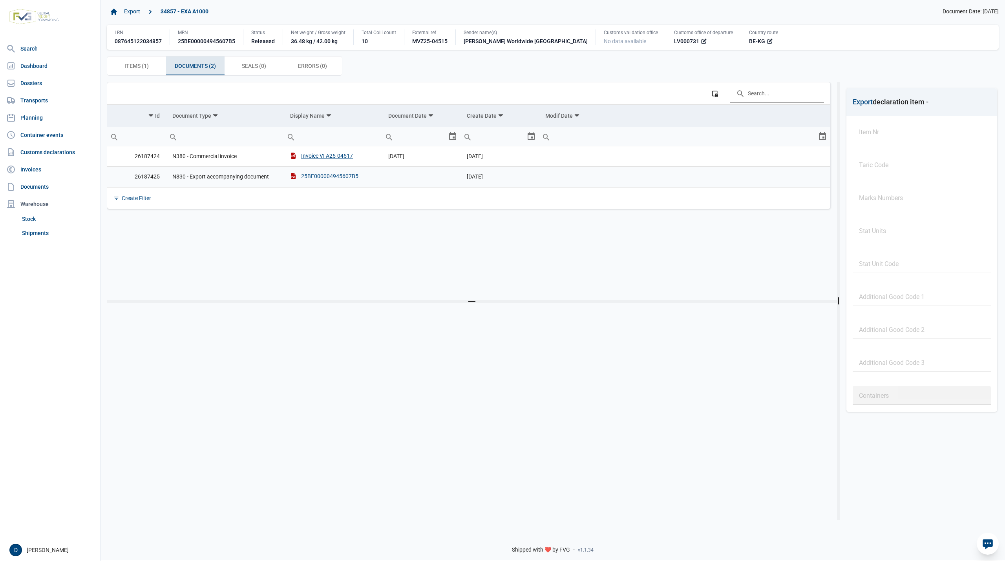
click at [320, 179] on div "25BE000004945607B5" at bounding box center [324, 176] width 68 height 8
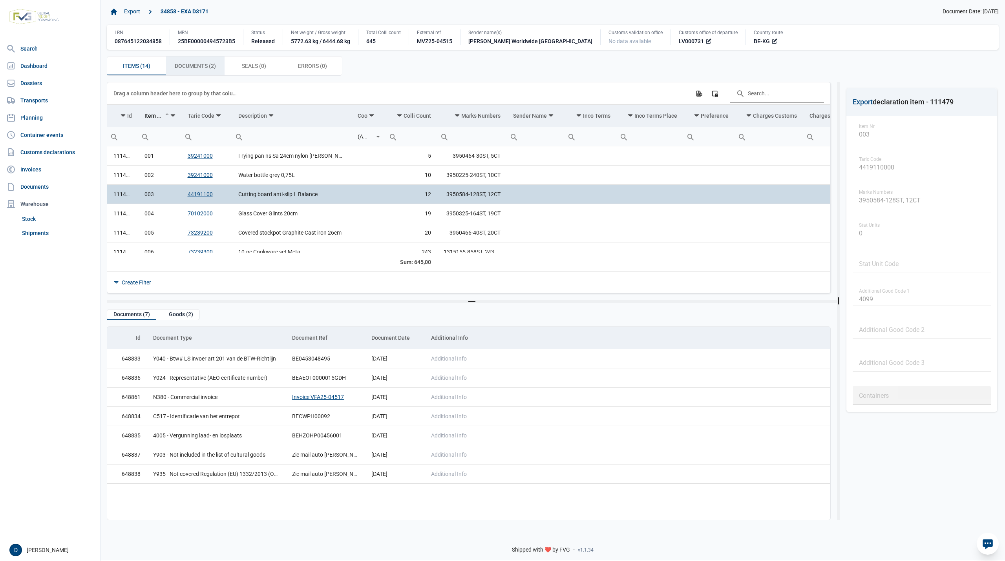
click at [210, 68] on span "Documents (2) Documents (2)" at bounding box center [195, 65] width 41 height 9
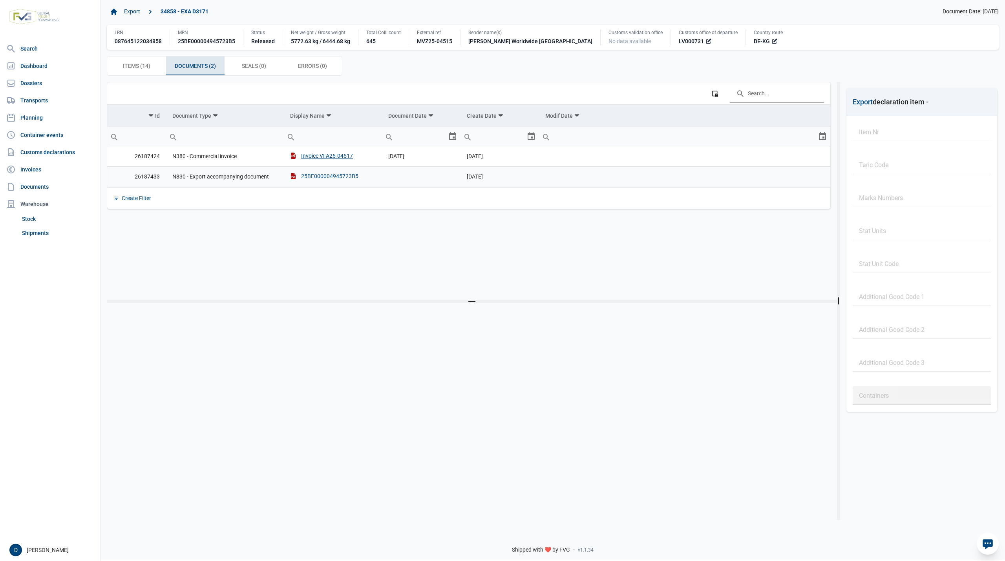
click at [335, 176] on div "25BE000004945723B5" at bounding box center [324, 176] width 68 height 8
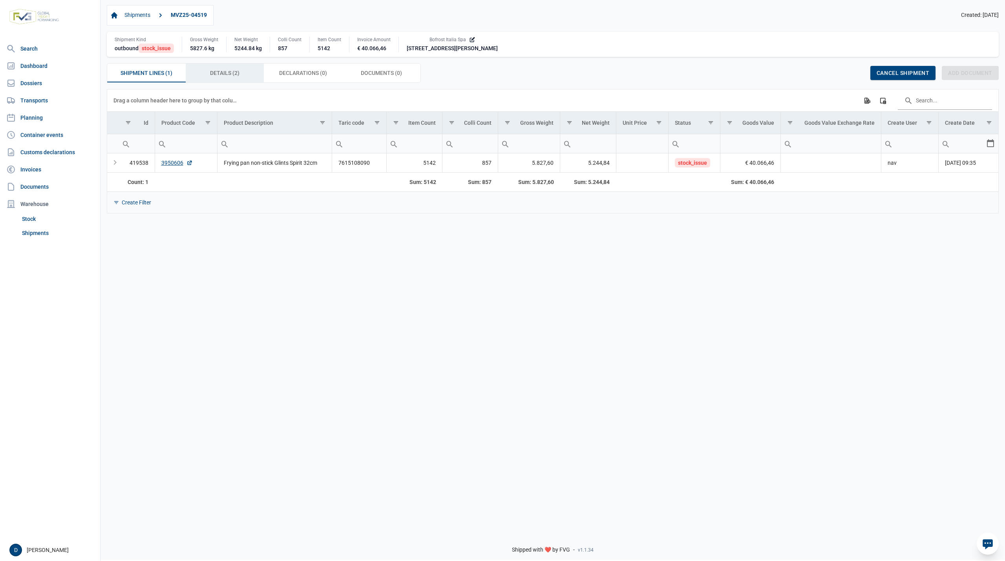
click at [233, 74] on span "Details (2) Details (2)" at bounding box center [224, 72] width 29 height 9
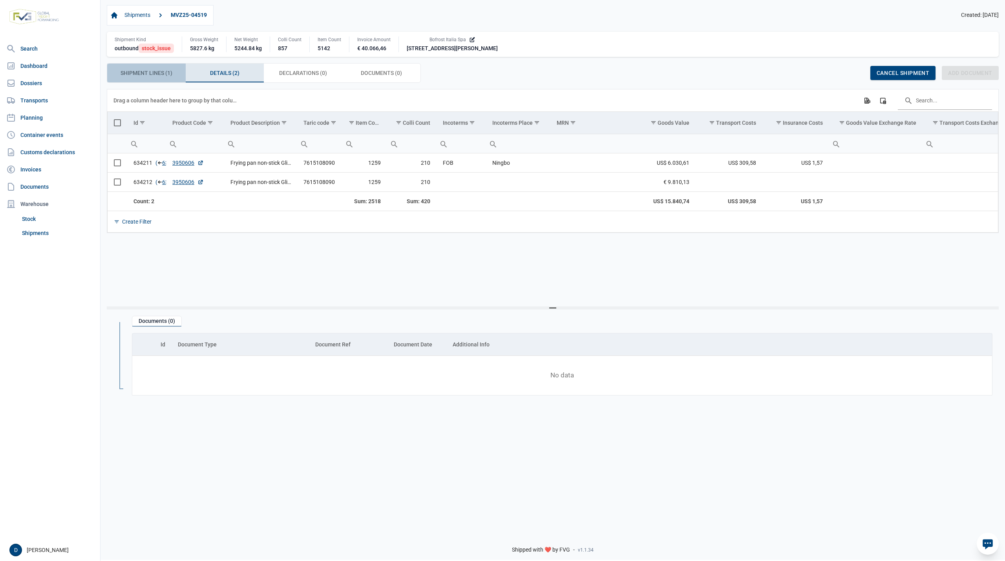
click at [159, 75] on span "Shipment Lines (1) Shipment Lines (1)" at bounding box center [147, 72] width 52 height 9
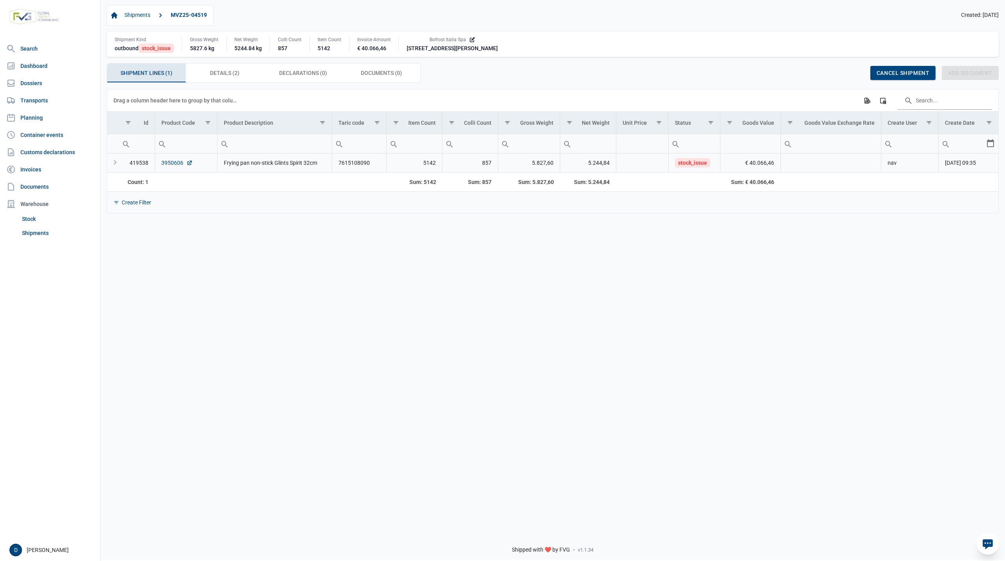
click at [175, 165] on link "3950606" at bounding box center [176, 163] width 31 height 8
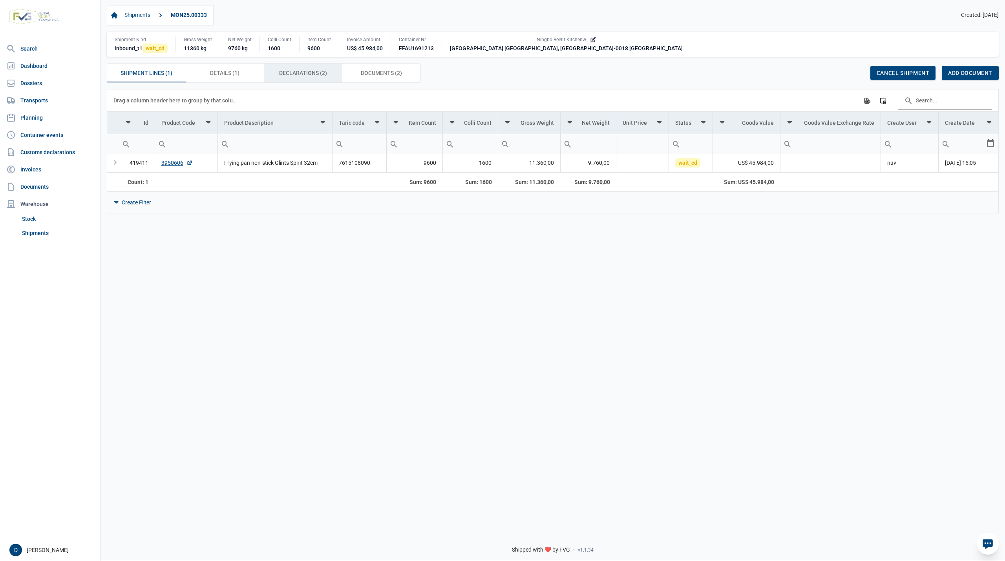
click at [284, 75] on span "Declarations (2) Declarations (2)" at bounding box center [303, 72] width 48 height 9
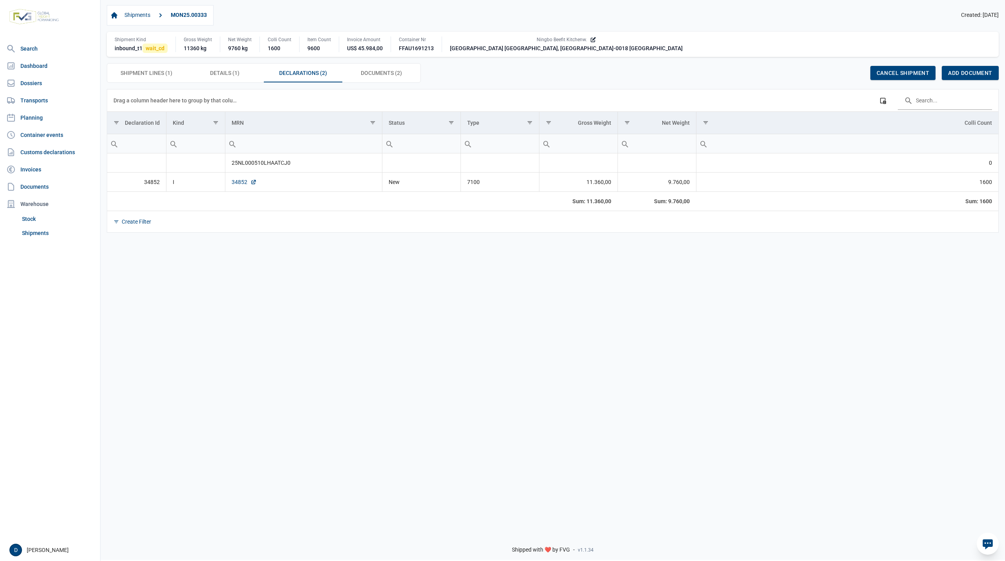
click at [235, 186] on link "34852" at bounding box center [244, 182] width 25 height 8
click at [146, 76] on span "Shipment Lines (1) Shipment Lines (1)" at bounding box center [147, 72] width 52 height 9
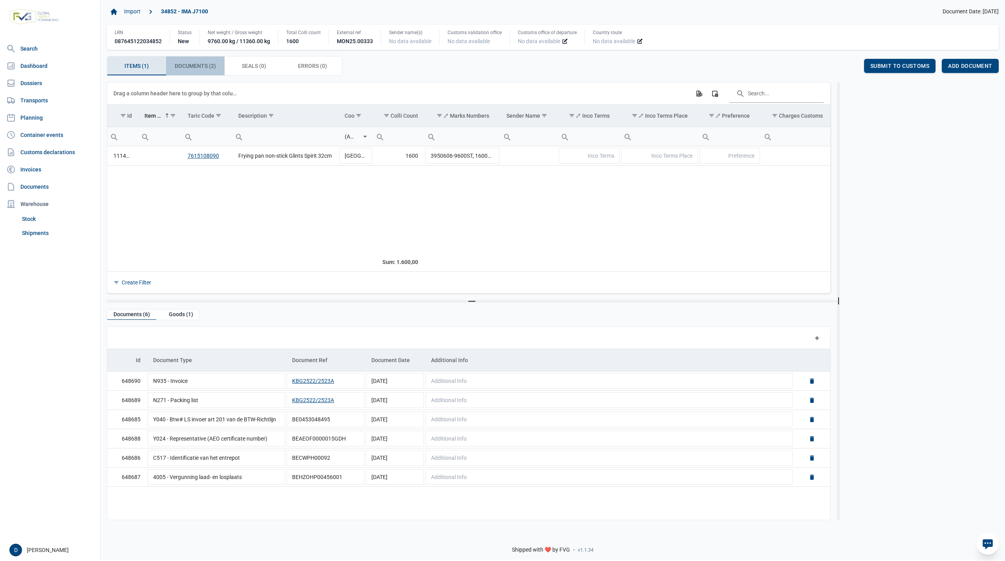
click at [195, 66] on span "Documents (2) Documents (2)" at bounding box center [195, 65] width 41 height 9
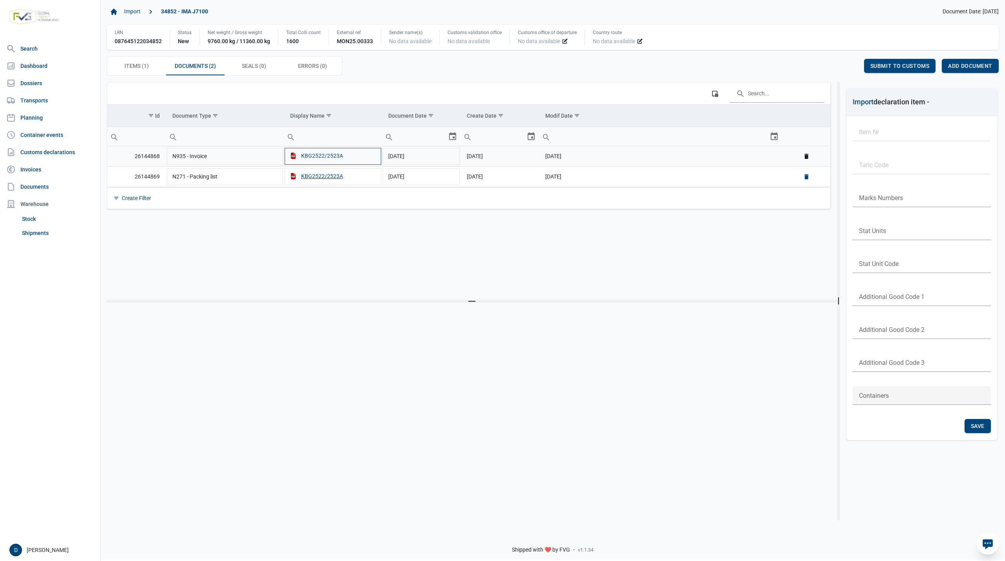
click at [313, 160] on div "KBG2522/2523A" at bounding box center [316, 156] width 53 height 8
click at [314, 177] on div "KBG2522/2523A" at bounding box center [316, 176] width 53 height 8
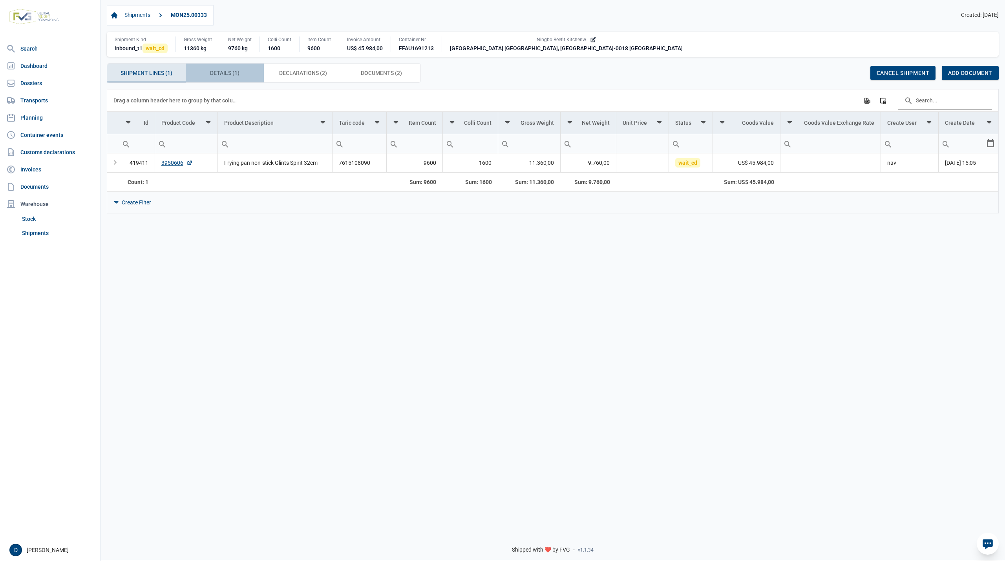
click at [229, 77] on span "Details (1) Details (1)" at bounding box center [224, 72] width 29 height 9
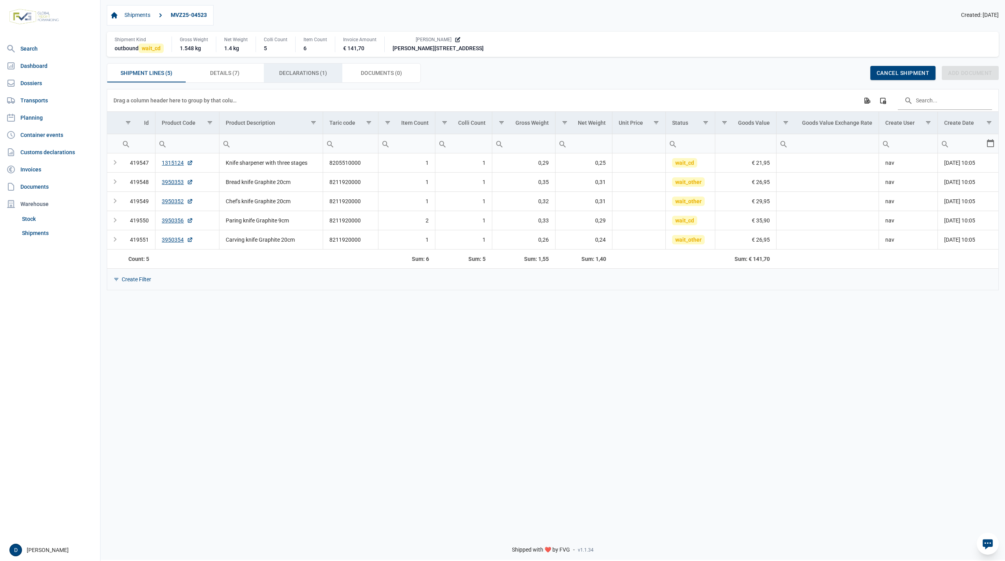
click at [279, 72] on span "Declarations (1) Declarations (1)" at bounding box center [303, 72] width 48 height 9
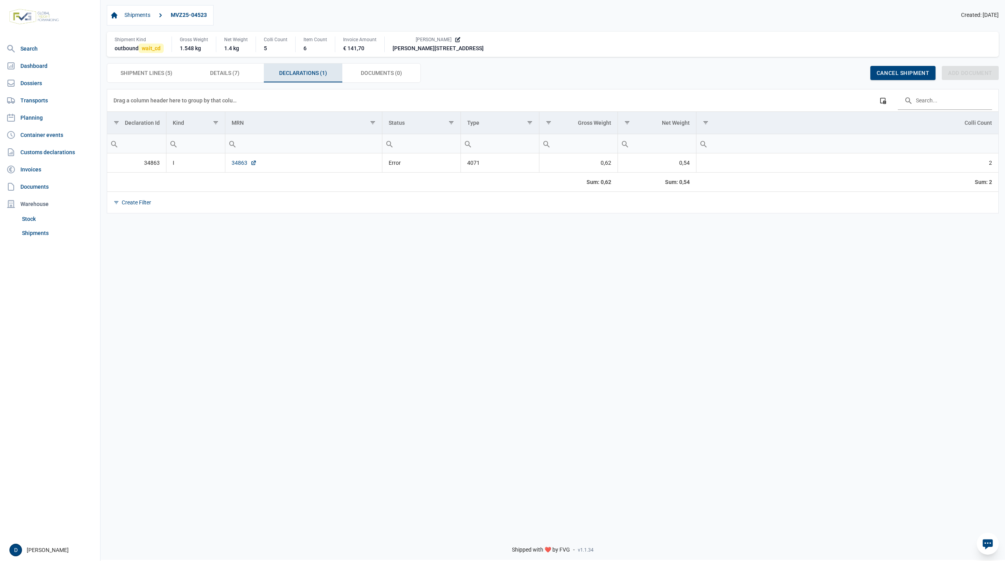
click at [241, 166] on link "34863" at bounding box center [244, 163] width 25 height 8
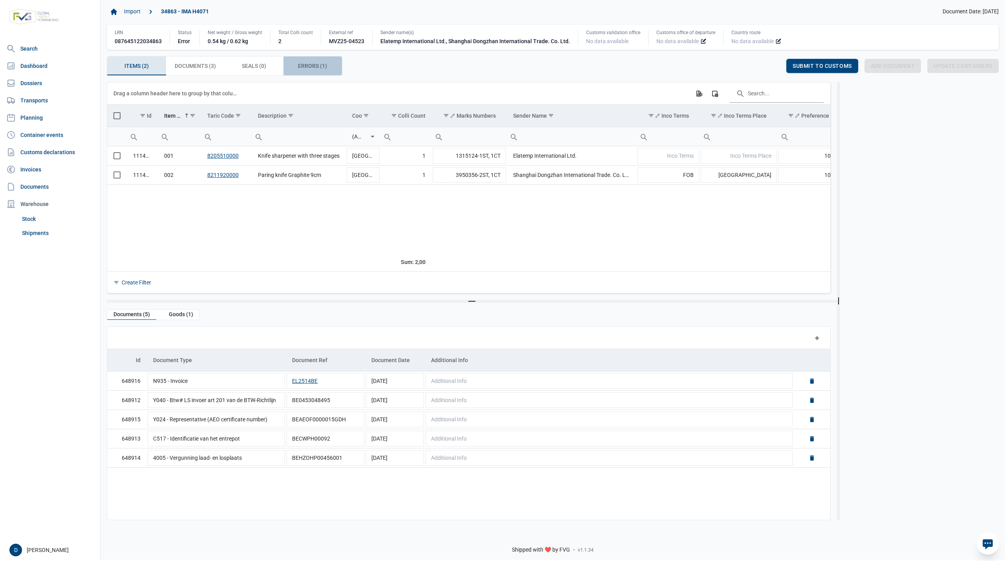
click at [313, 65] on span "Errors (1) Errors (1)" at bounding box center [312, 65] width 29 height 9
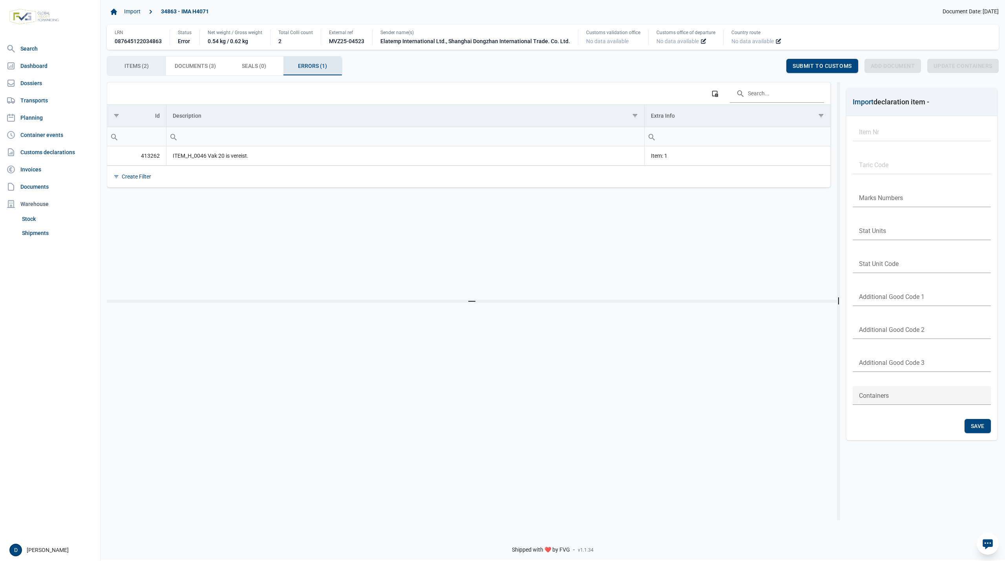
click at [128, 66] on span "Items (2) Items (2)" at bounding box center [136, 65] width 24 height 9
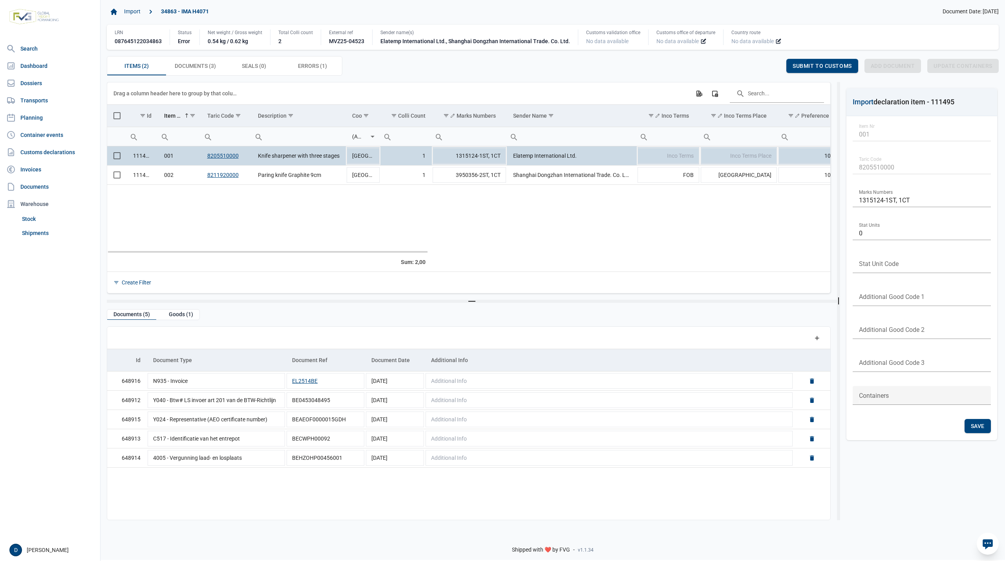
click at [114, 161] on td "Data grid with 2 rows and 23 columns" at bounding box center [117, 155] width 20 height 19
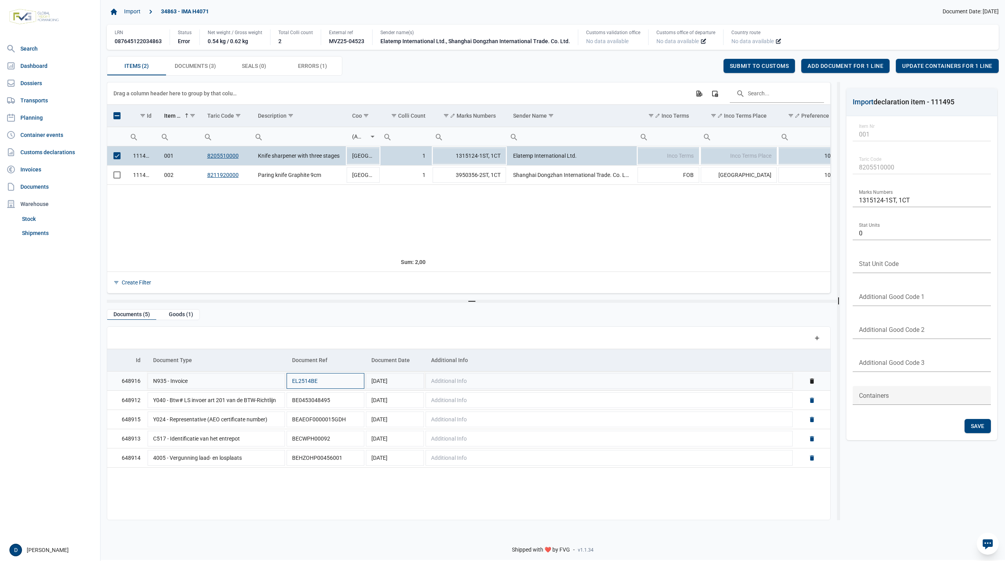
click at [300, 384] on button "EL2514BE" at bounding box center [305, 381] width 26 height 8
click at [690, 159] on span "Inco Terms" at bounding box center [680, 156] width 27 height 6
type input "FOB"
type input "Ningbo"
click at [305, 382] on button "EL2514BE" at bounding box center [305, 381] width 26 height 8
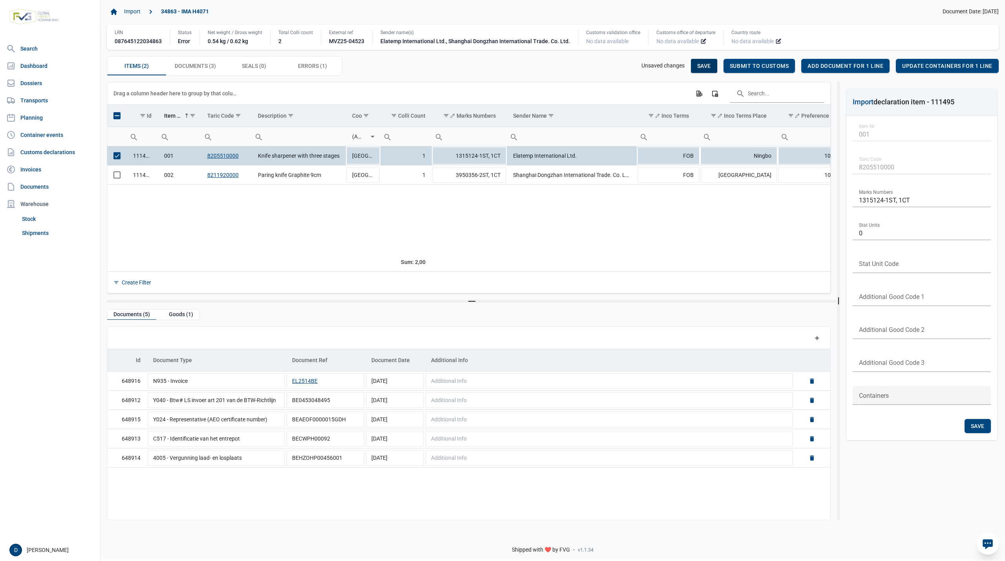
click at [705, 65] on span "Save" at bounding box center [704, 66] width 14 height 6
click at [765, 65] on span "Submit to customs" at bounding box center [759, 66] width 59 height 6
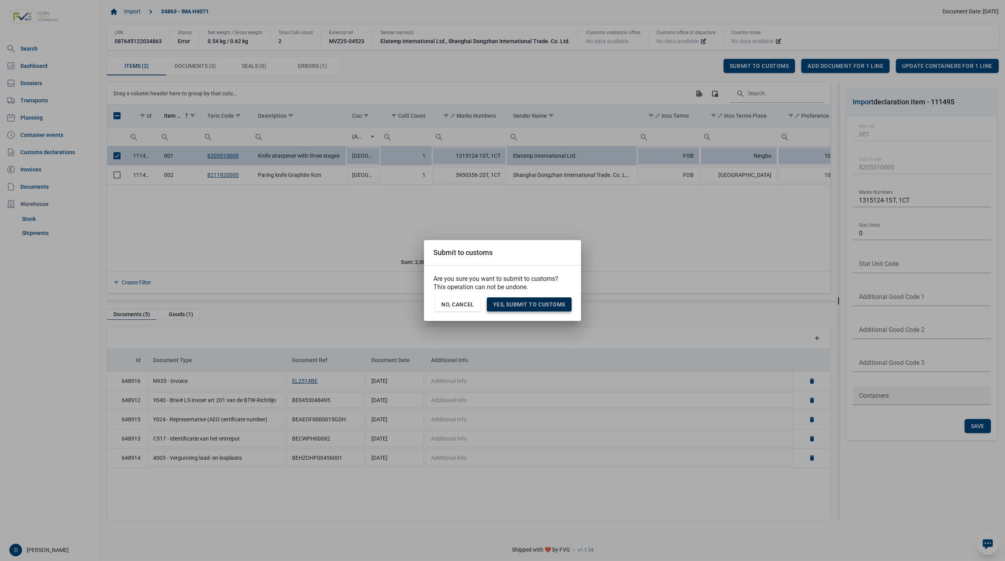
click at [525, 304] on span "Yes, Submit to customs" at bounding box center [529, 305] width 72 height 6
